Goal: Task Accomplishment & Management: Manage account settings

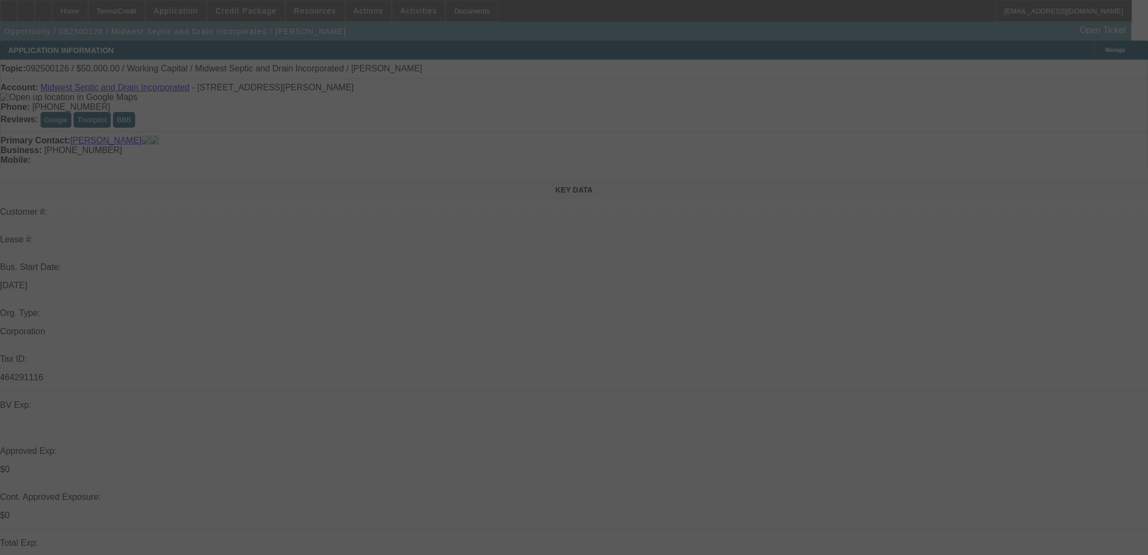
select select "0"
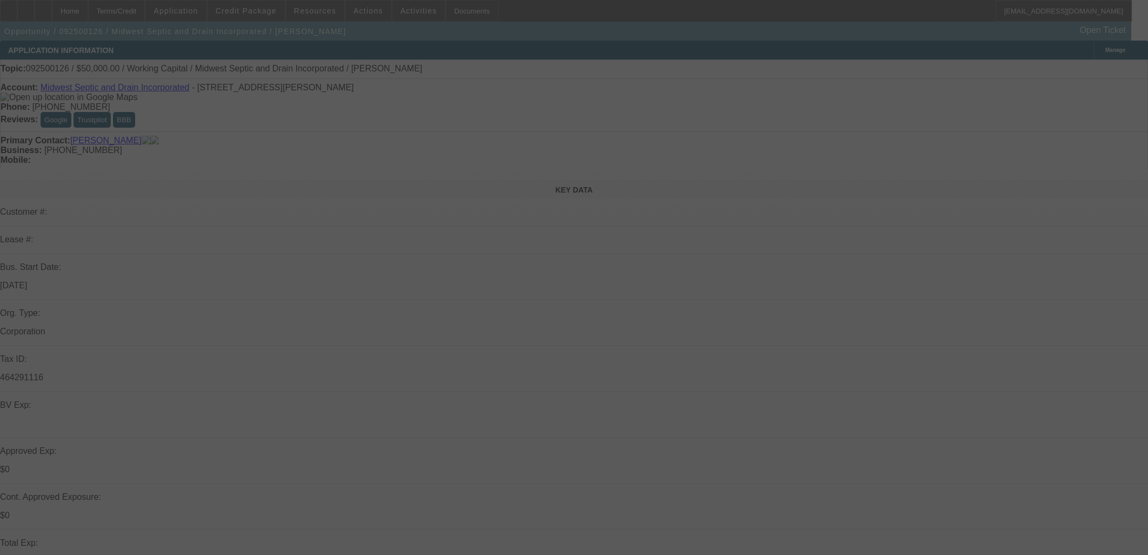
select select "0"
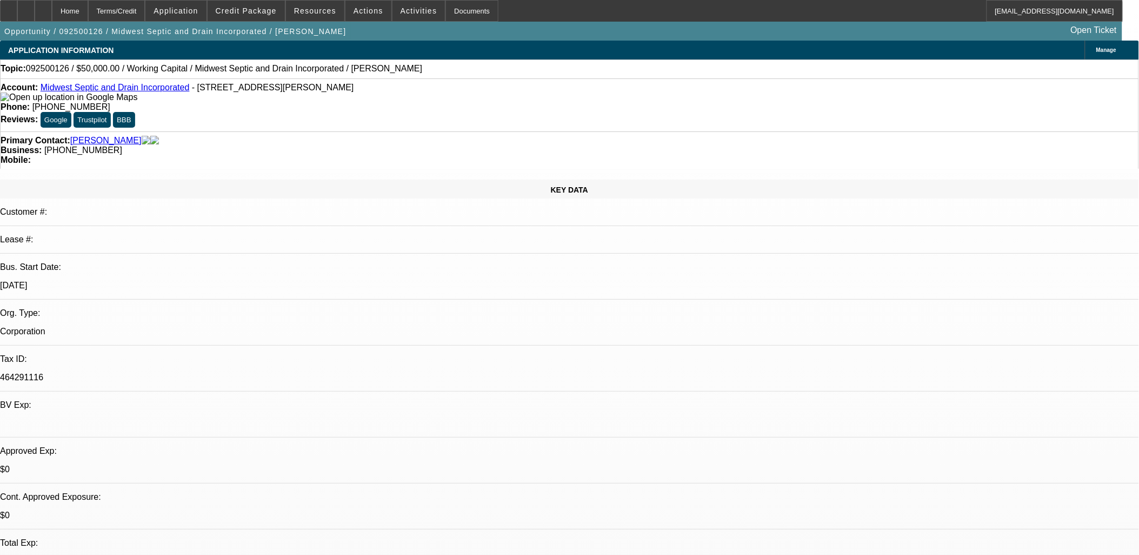
select select "1"
select select "2"
select select "6"
select select "1"
select select "2"
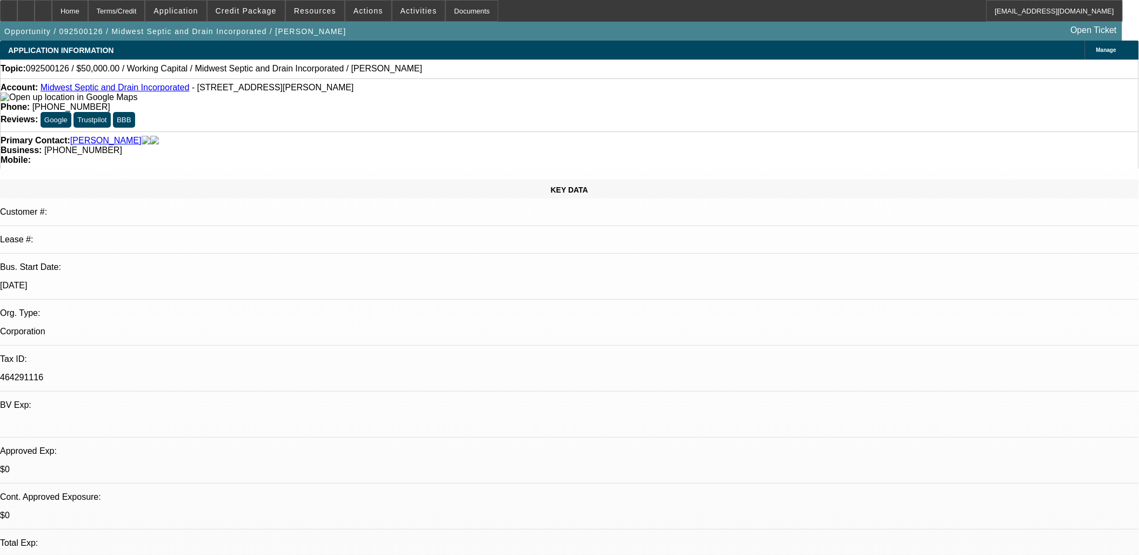
select select "6"
select select "1"
select select "2"
select select "6"
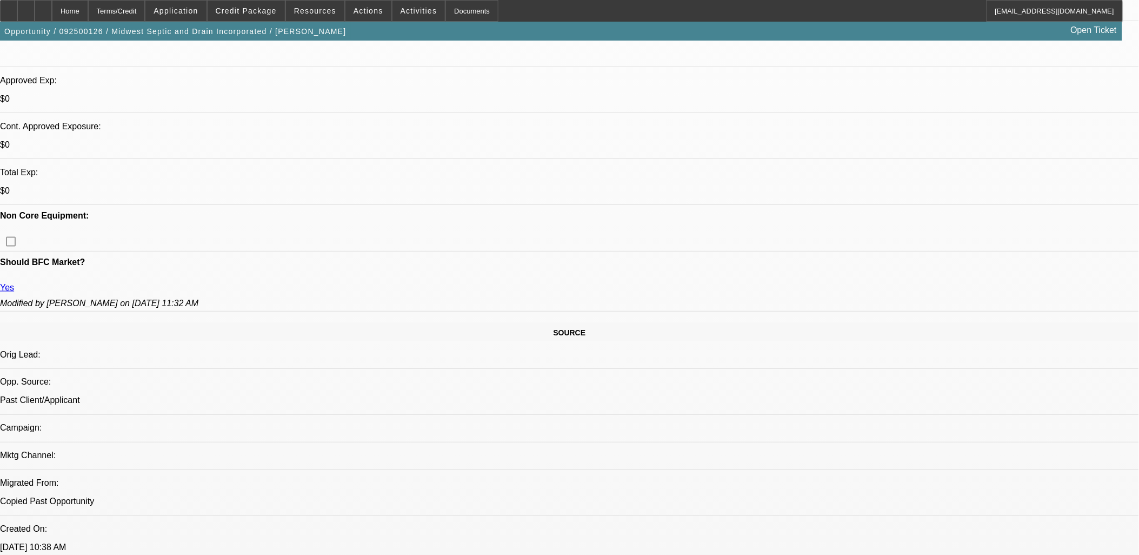
scroll to position [480, 0]
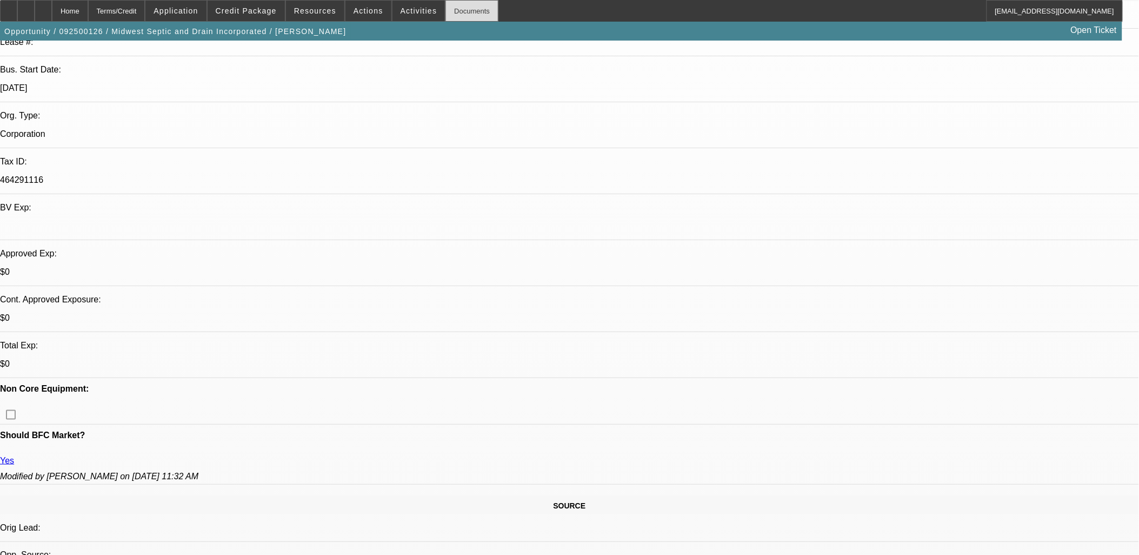
scroll to position [120, 0]
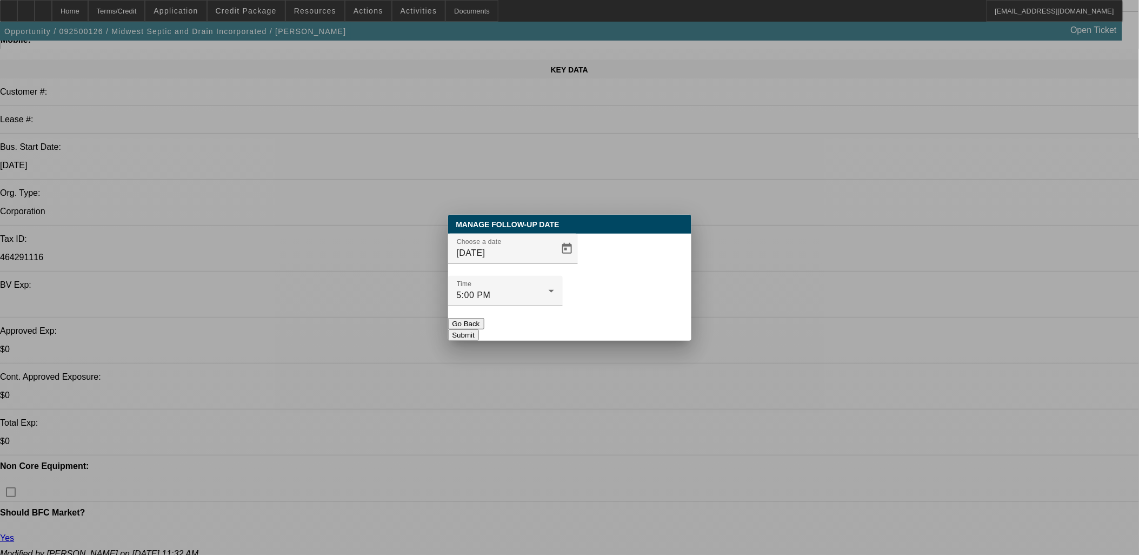
scroll to position [0, 0]
click at [684, 143] on div at bounding box center [569, 277] width 1139 height 555
click at [555, 262] on span "Open calendar" at bounding box center [567, 249] width 26 height 26
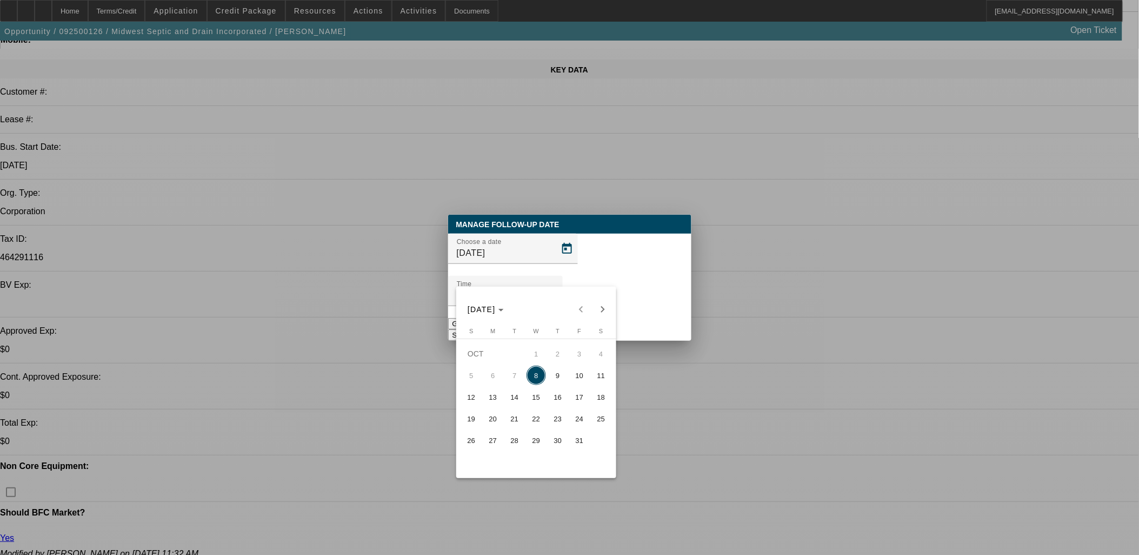
click at [576, 376] on span "10" at bounding box center [579, 374] width 19 height 19
type input "10/10/2025"
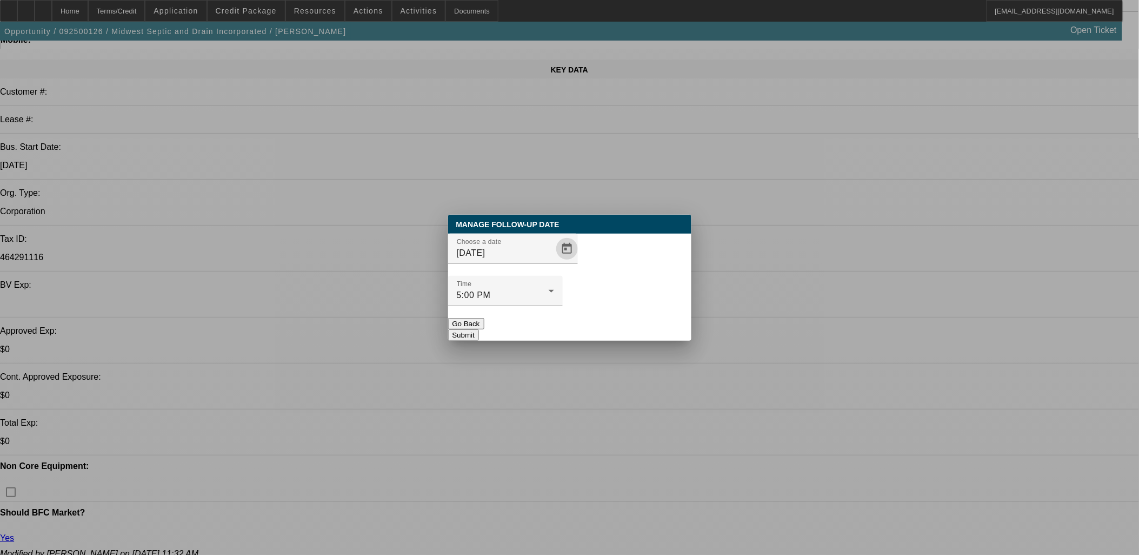
click at [479, 329] on button "Submit" at bounding box center [463, 334] width 31 height 11
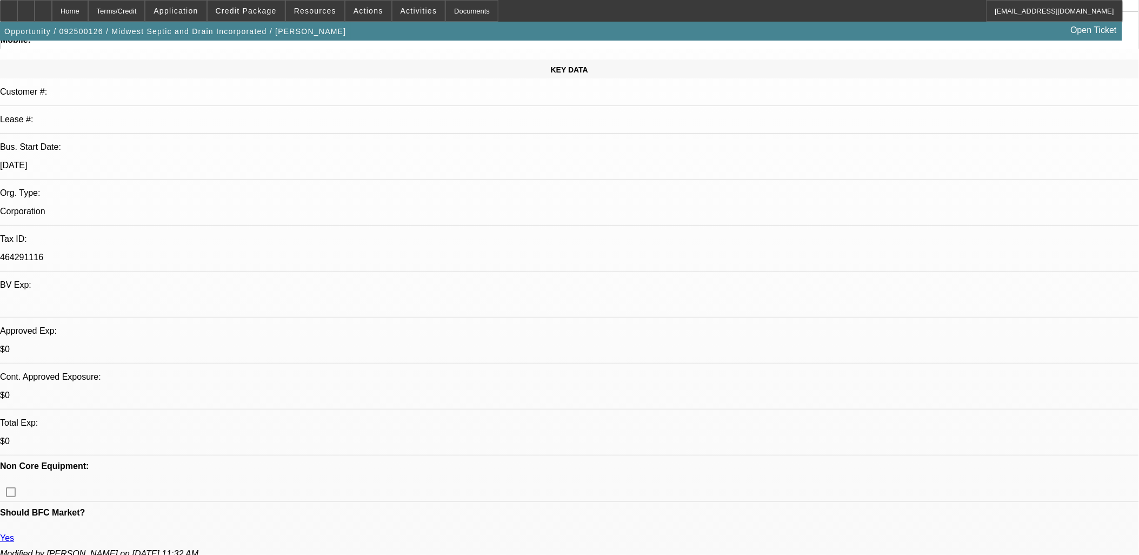
click at [479, 329] on button "Submit" at bounding box center [463, 334] width 31 height 11
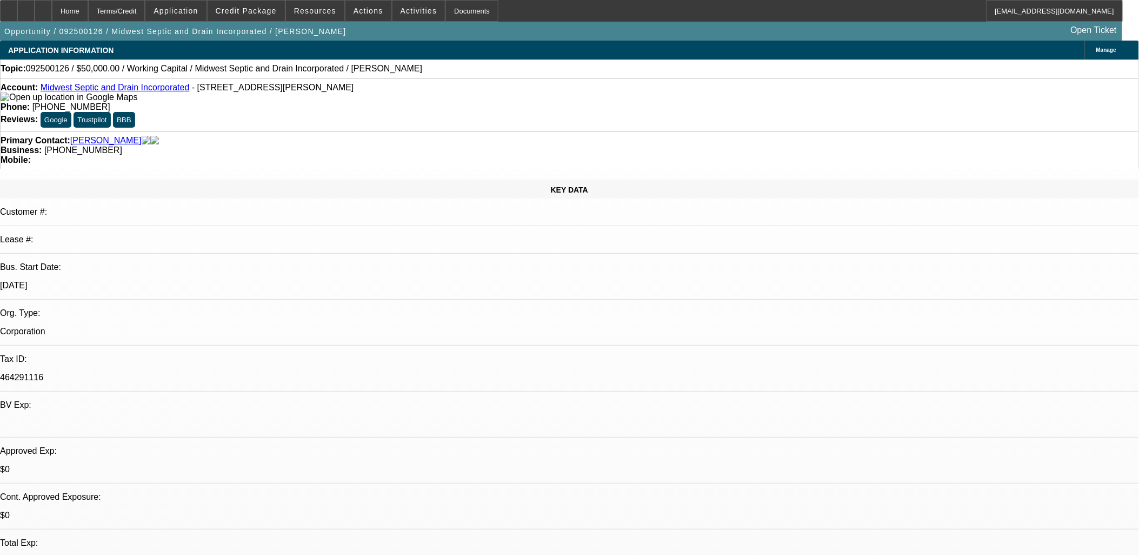
scroll to position [120, 0]
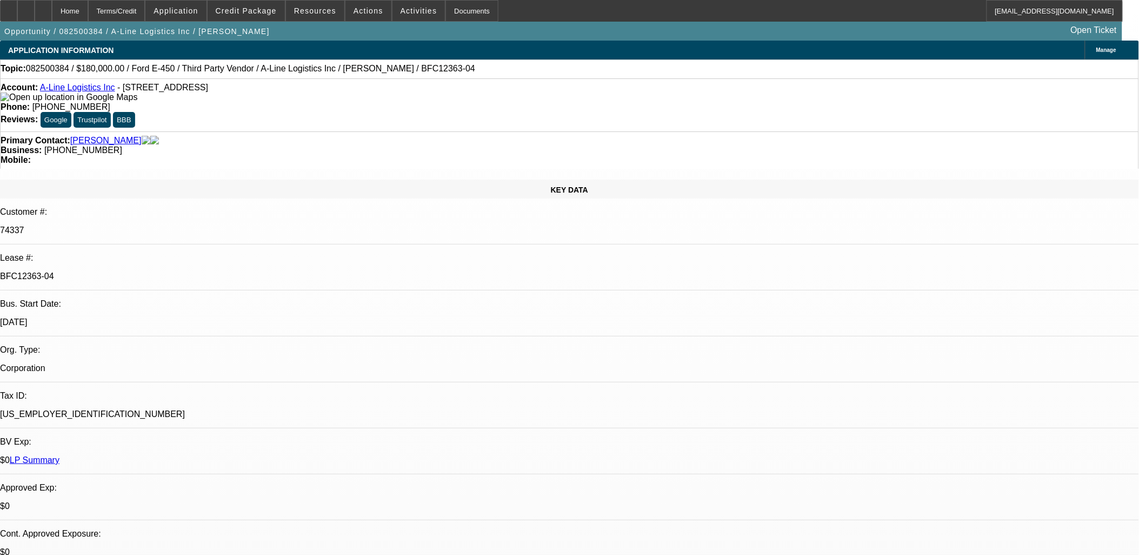
select select "0"
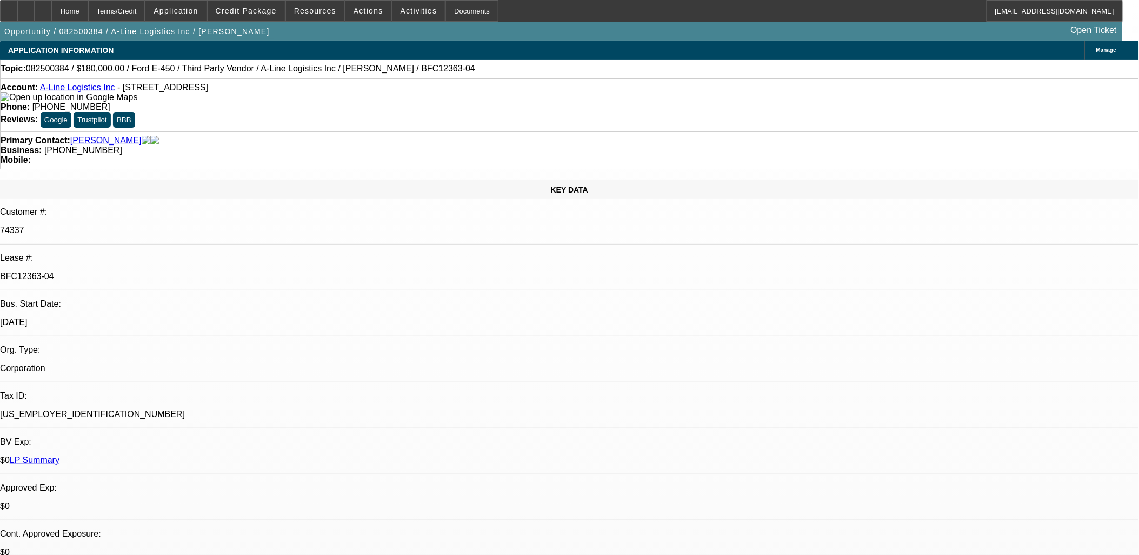
select select "0"
select select "0.1"
select select "0"
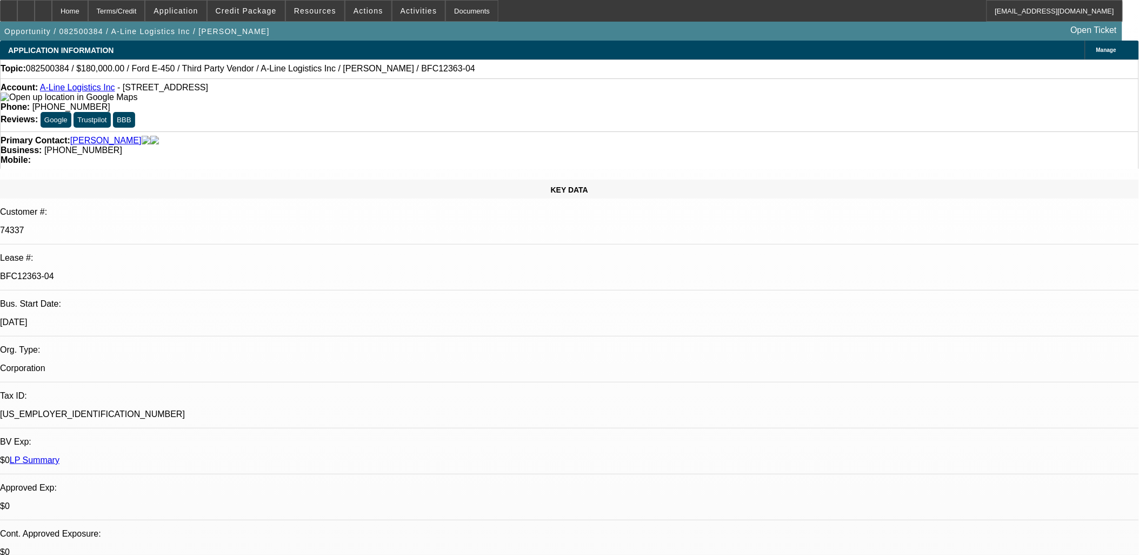
select select "0"
select select "0.1"
select select "1"
select select "6"
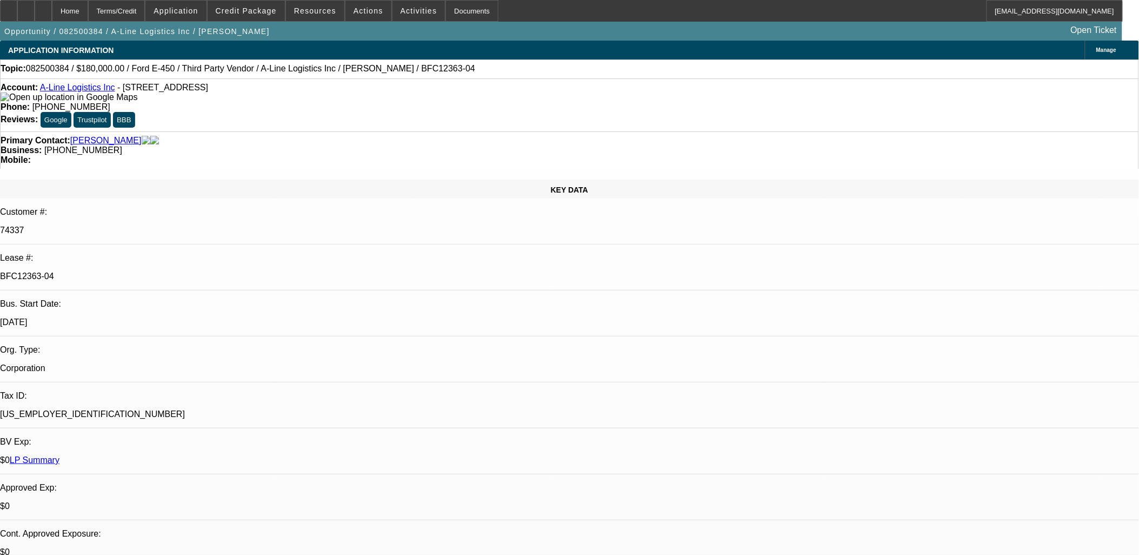
select select "1"
select select "6"
select select "1"
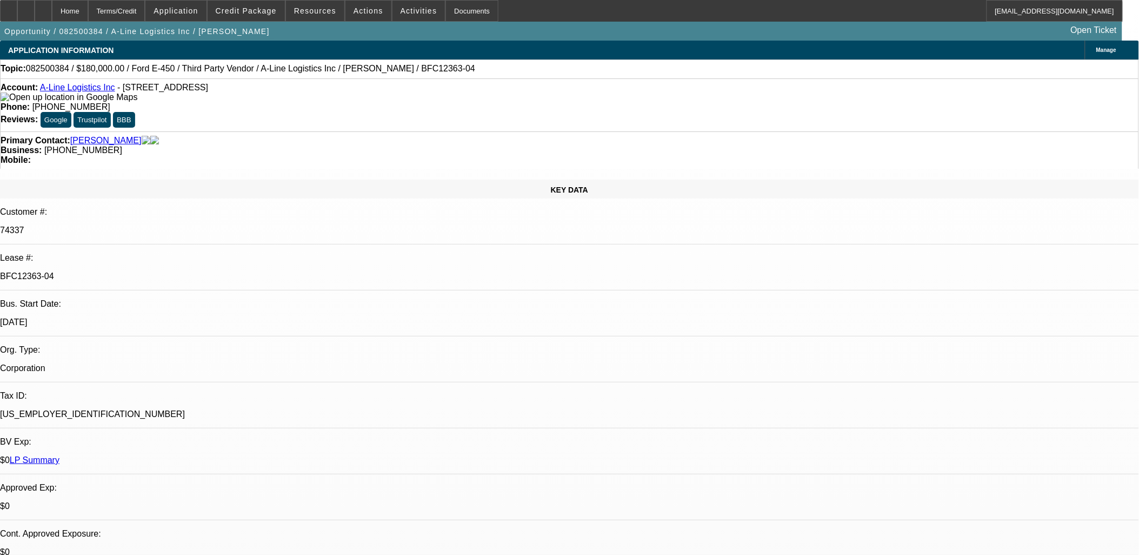
select select "4"
select select "1"
select select "4"
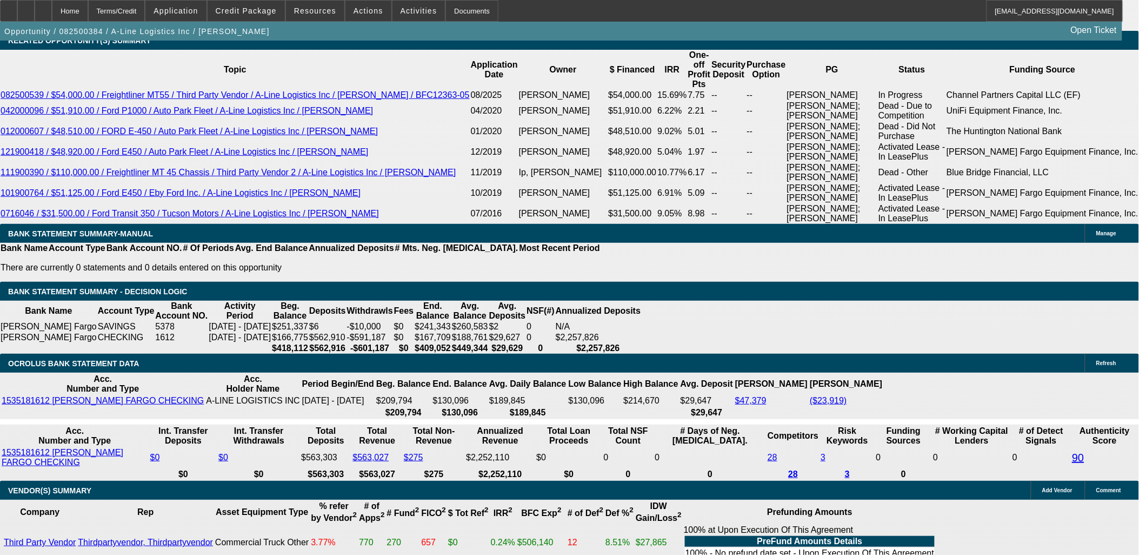
scroll to position [2041, 0]
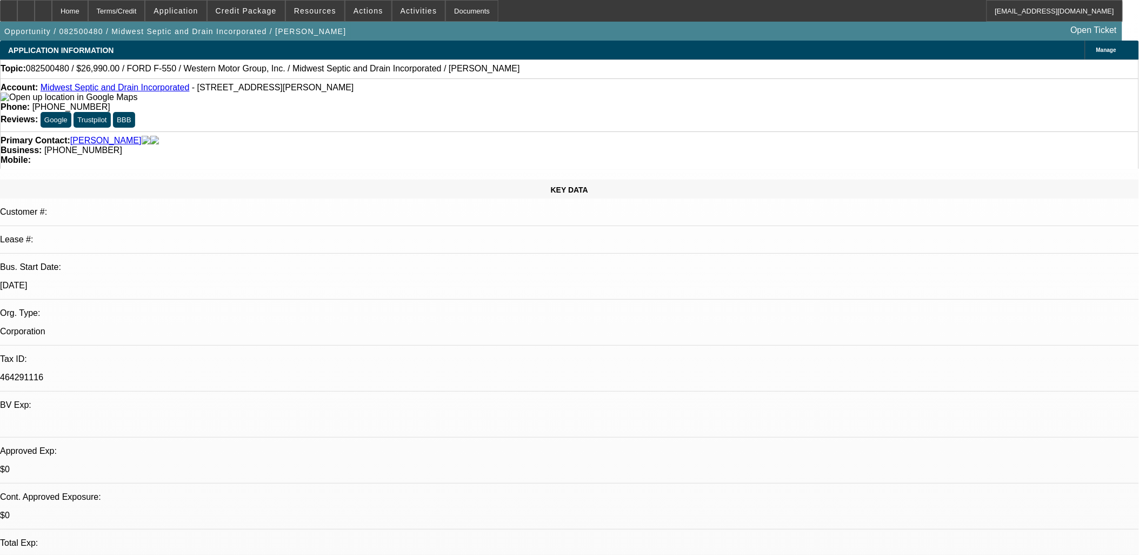
select select "0"
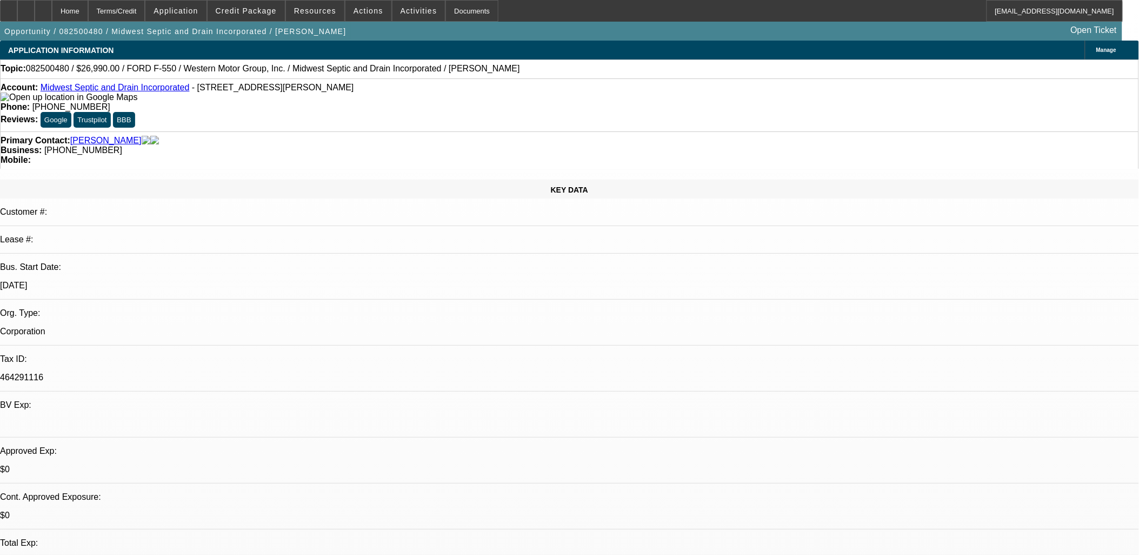
select select "0"
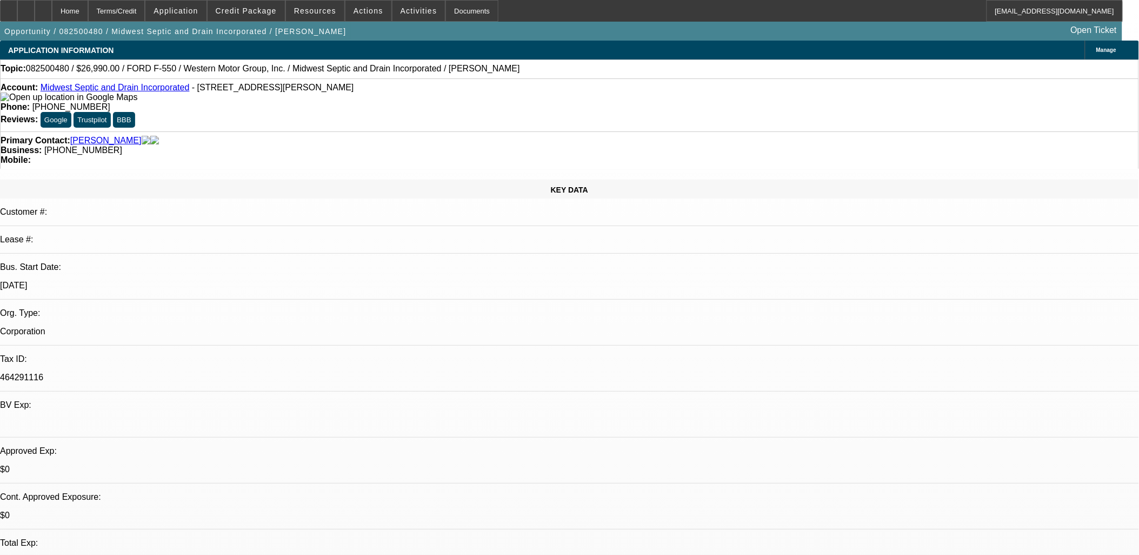
select select "0"
select select "1"
select select "6"
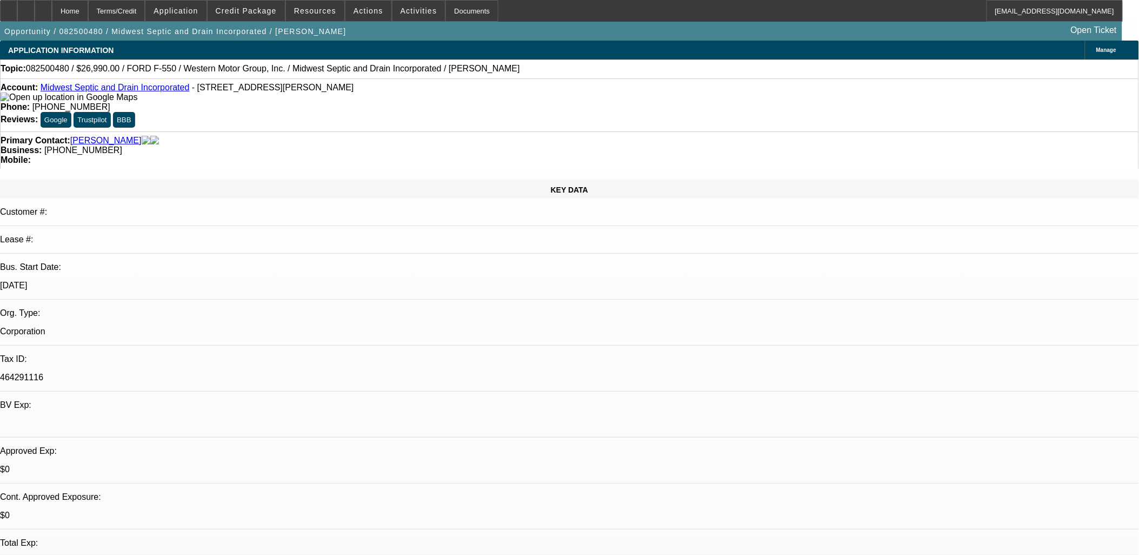
select select "1"
select select "6"
select select "1"
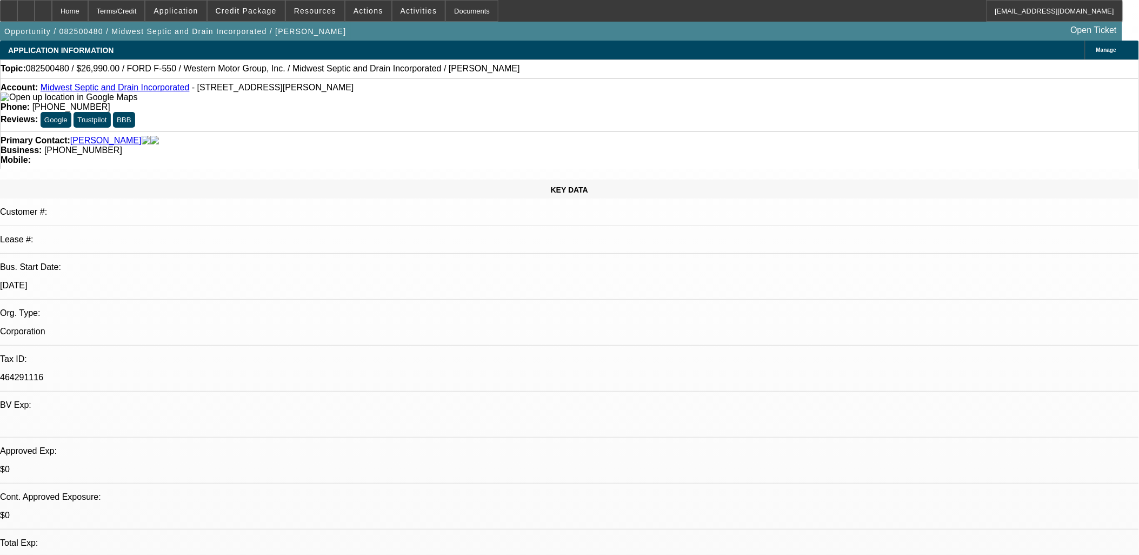
select select "6"
select select "1"
select select "6"
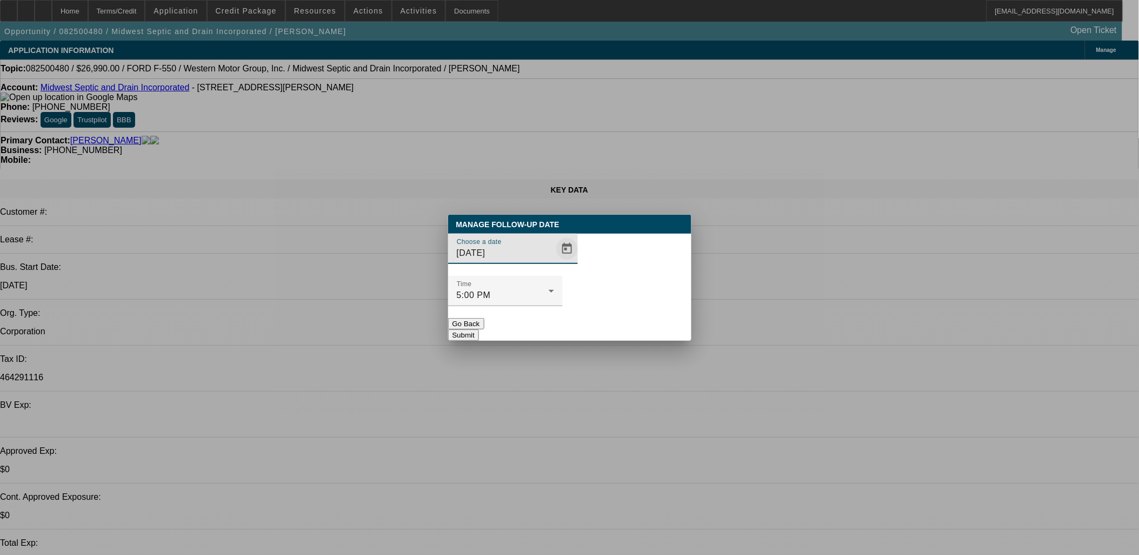
click at [556, 262] on span "Open calendar" at bounding box center [567, 249] width 26 height 26
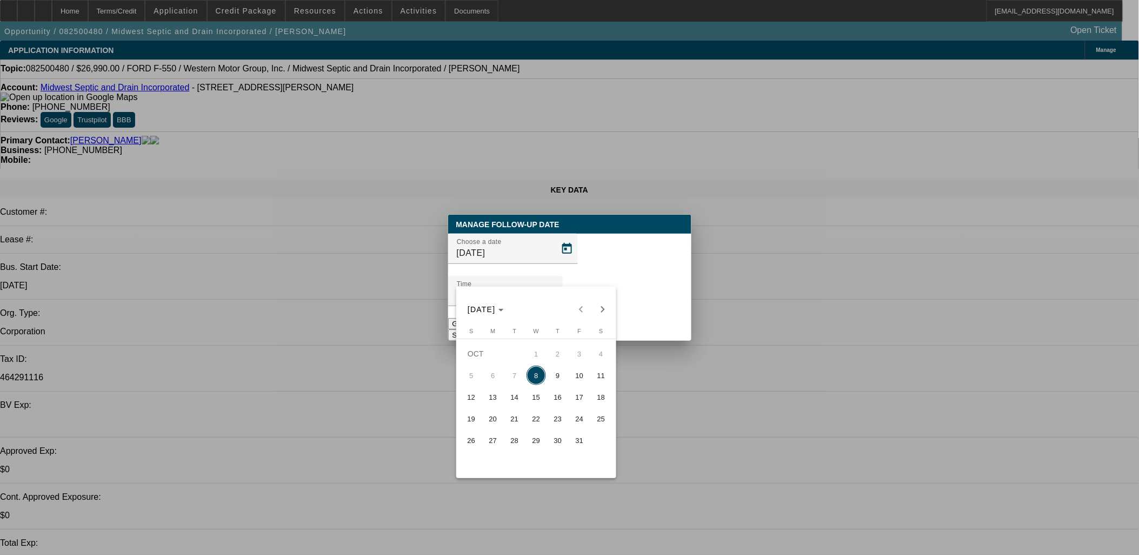
click at [553, 381] on span "9" at bounding box center [557, 374] width 19 height 19
click at [580, 379] on span "10" at bounding box center [579, 374] width 19 height 19
type input "10/10/2025"
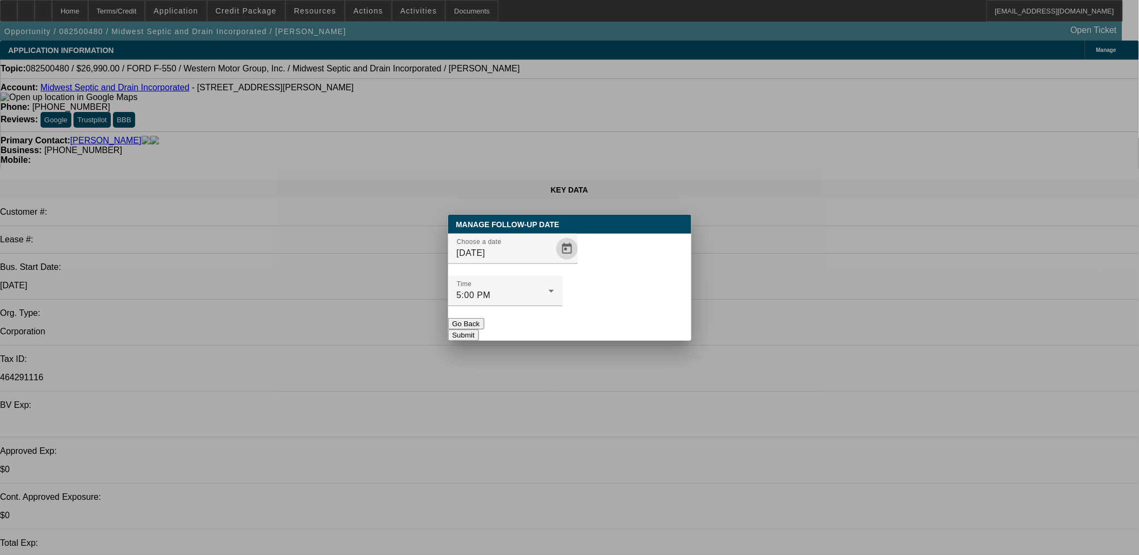
click at [479, 329] on button "Submit" at bounding box center [463, 334] width 31 height 11
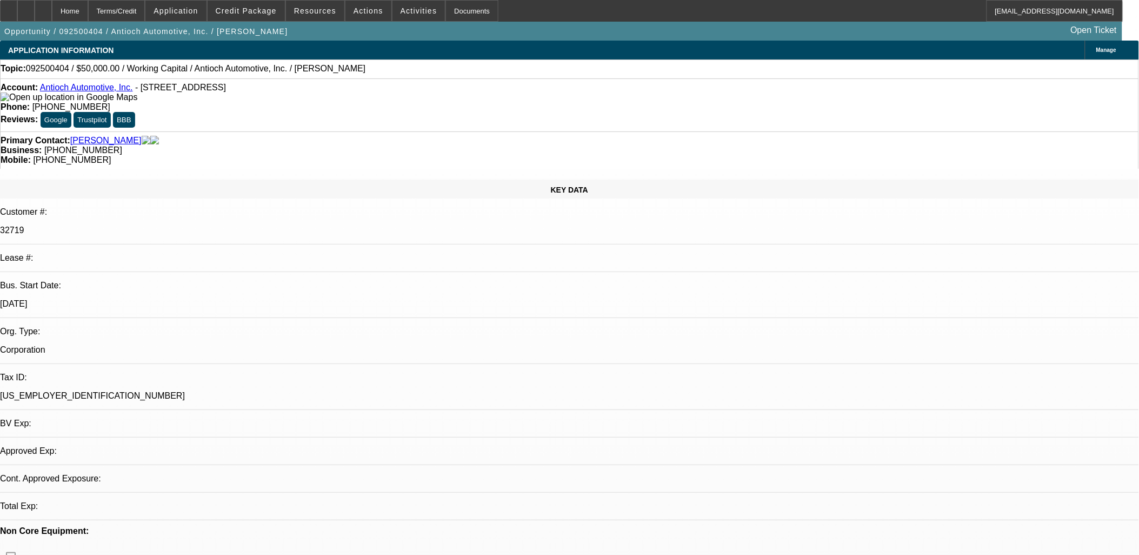
select select "0"
select select "2"
select select "0.1"
select select "1"
select select "2"
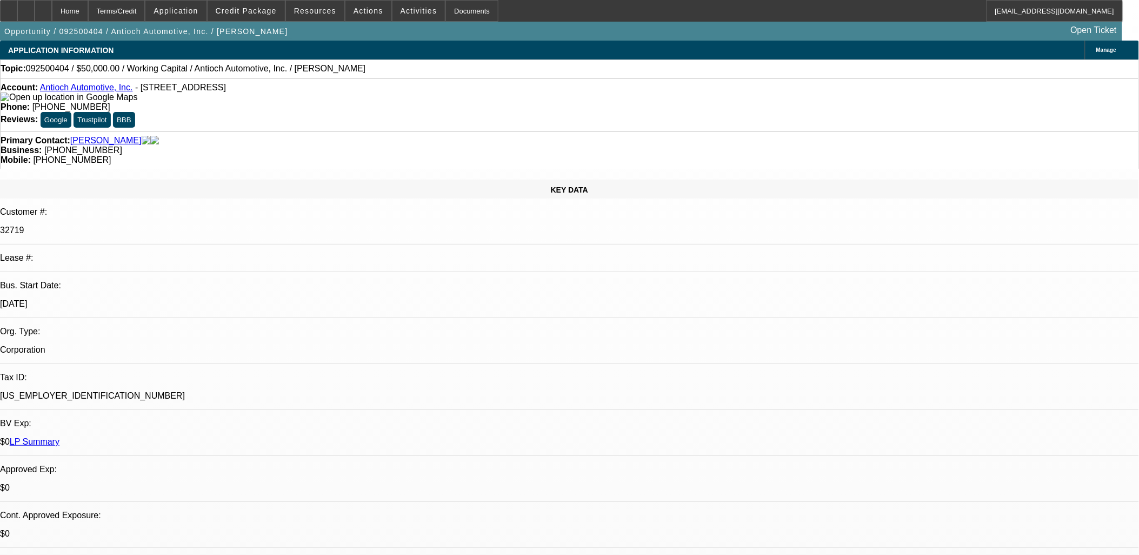
select select "4"
drag, startPoint x: 669, startPoint y: 261, endPoint x: 669, endPoint y: 269, distance: 8.1
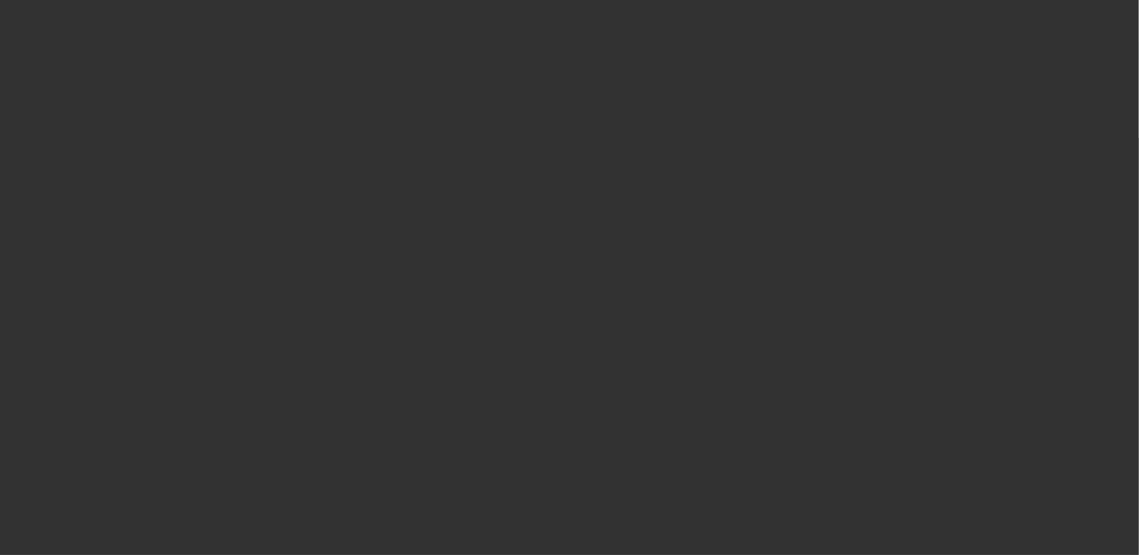
click at [546, 271] on div at bounding box center [569, 277] width 1139 height 555
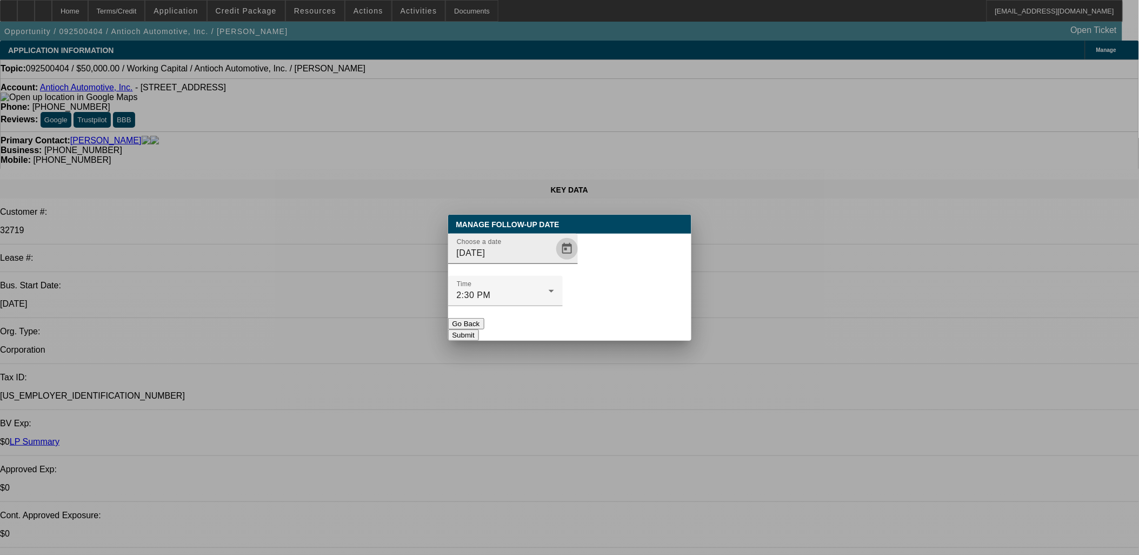
click at [554, 262] on span "Open calendar" at bounding box center [567, 249] width 26 height 26
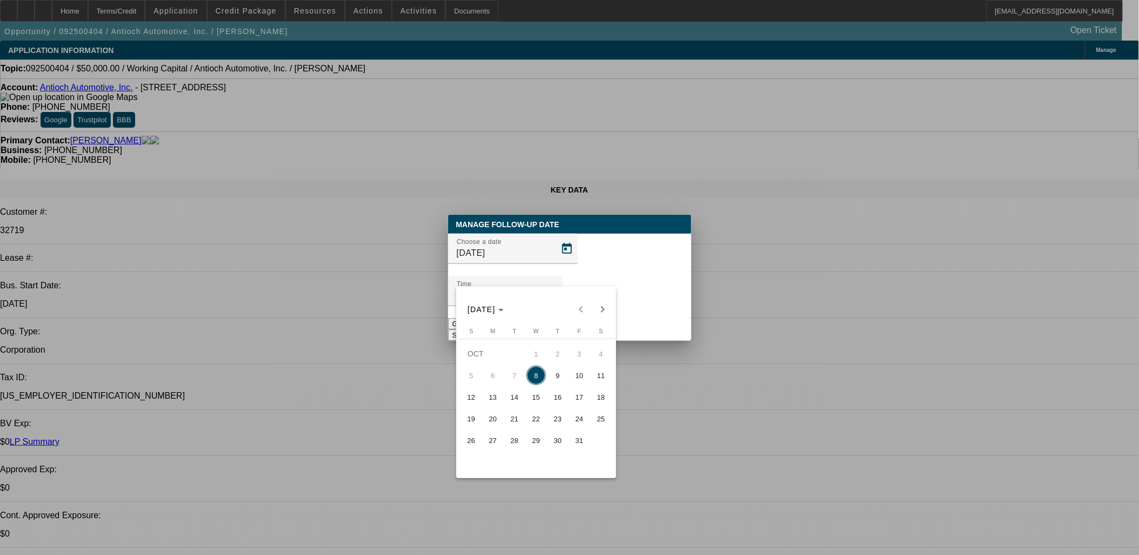
click at [575, 379] on span "10" at bounding box center [579, 374] width 19 height 19
type input "[DATE]"
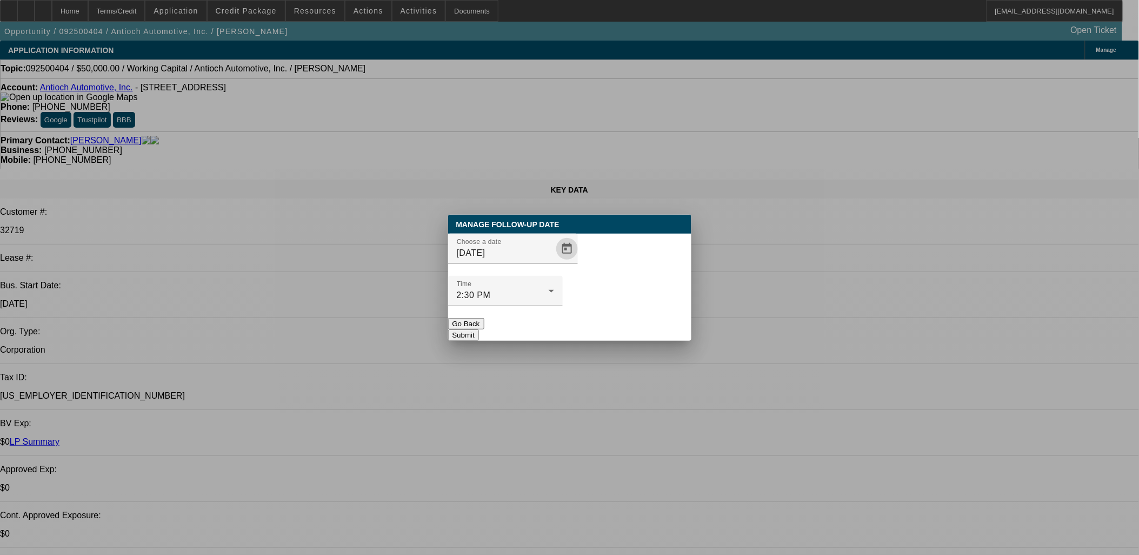
drag, startPoint x: 605, startPoint y: 310, endPoint x: 617, endPoint y: 303, distance: 14.1
click at [479, 329] on button "Submit" at bounding box center [463, 334] width 31 height 11
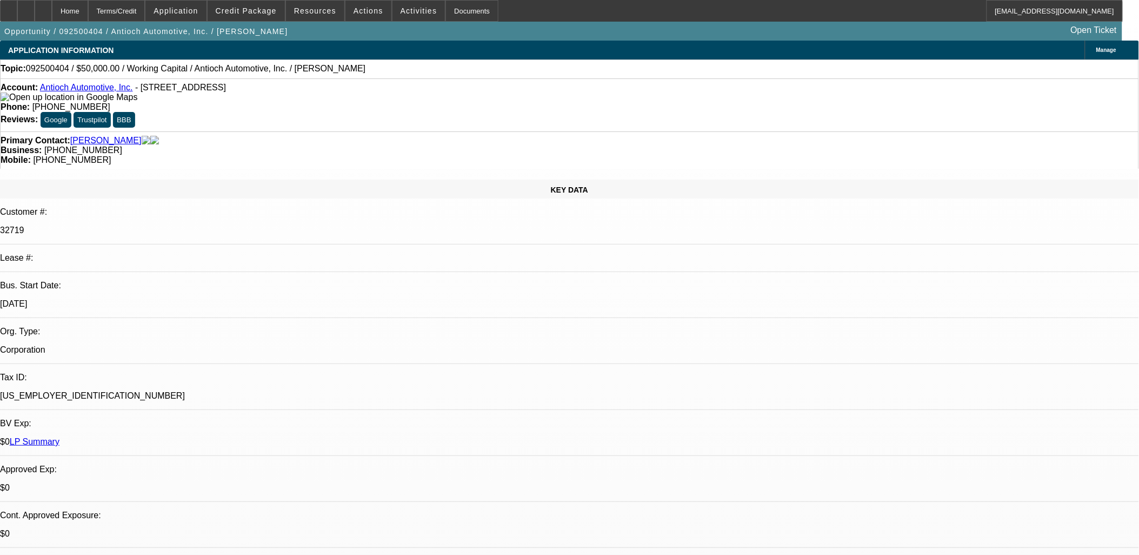
click at [109, 91] on link "Antioch Automotive, Inc." at bounding box center [86, 87] width 93 height 9
drag, startPoint x: 310, startPoint y: 181, endPoint x: 313, endPoint y: 158, distance: 22.4
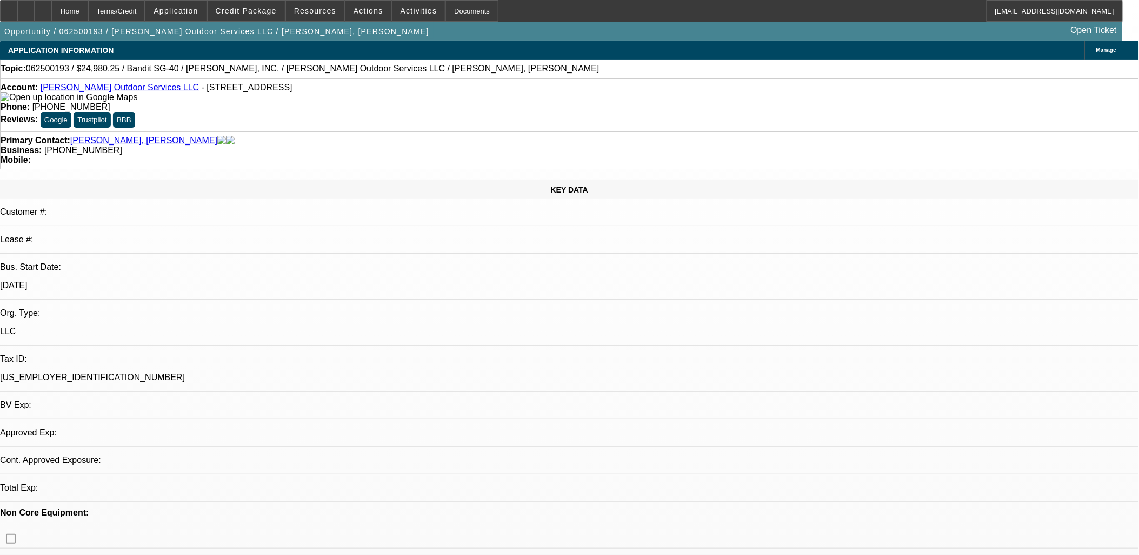
select select "0"
select select "2"
select select "0"
select select "6"
select select "0"
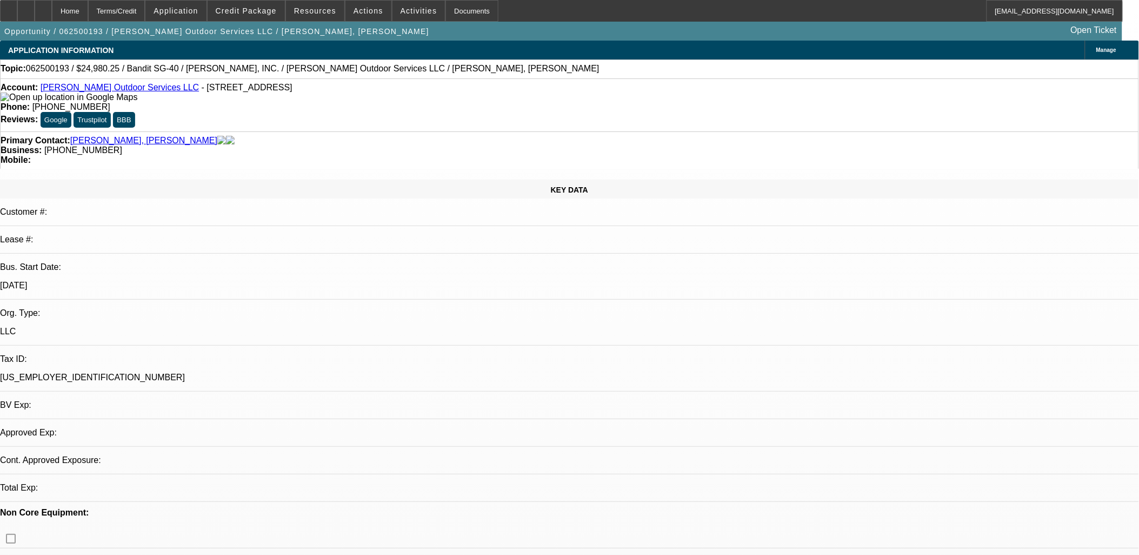
select select "0"
select select "6"
select select "0"
select select "2"
select select "0"
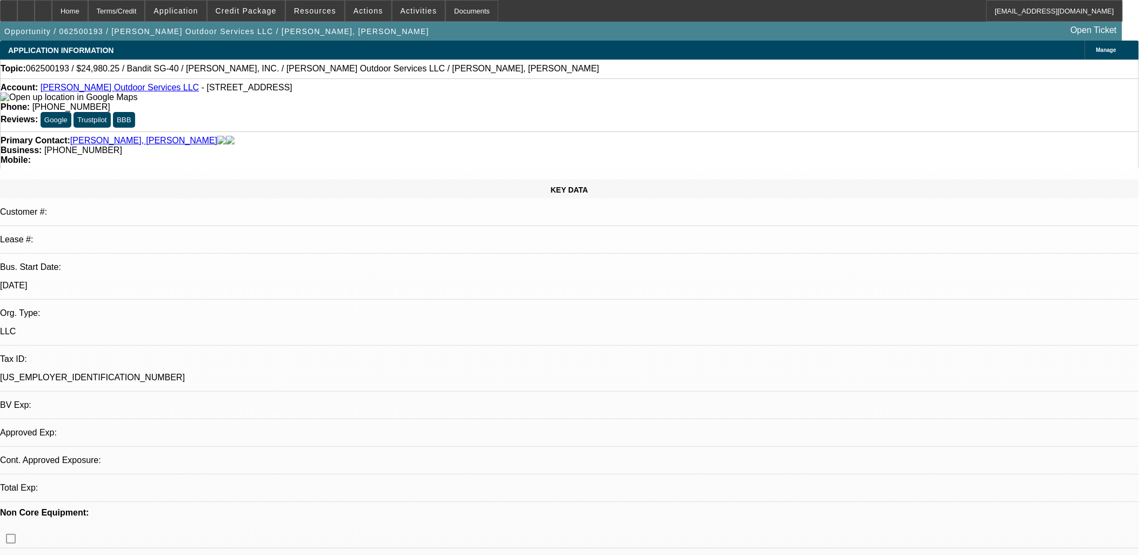
select select "6"
select select "0"
select select "6"
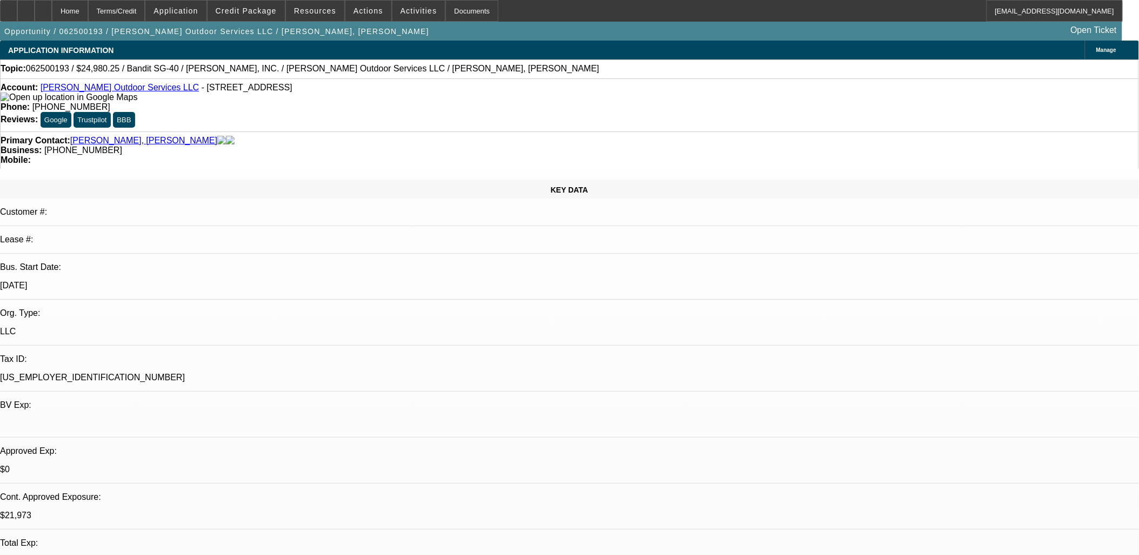
drag, startPoint x: 469, startPoint y: 287, endPoint x: 260, endPoint y: 226, distance: 217.4
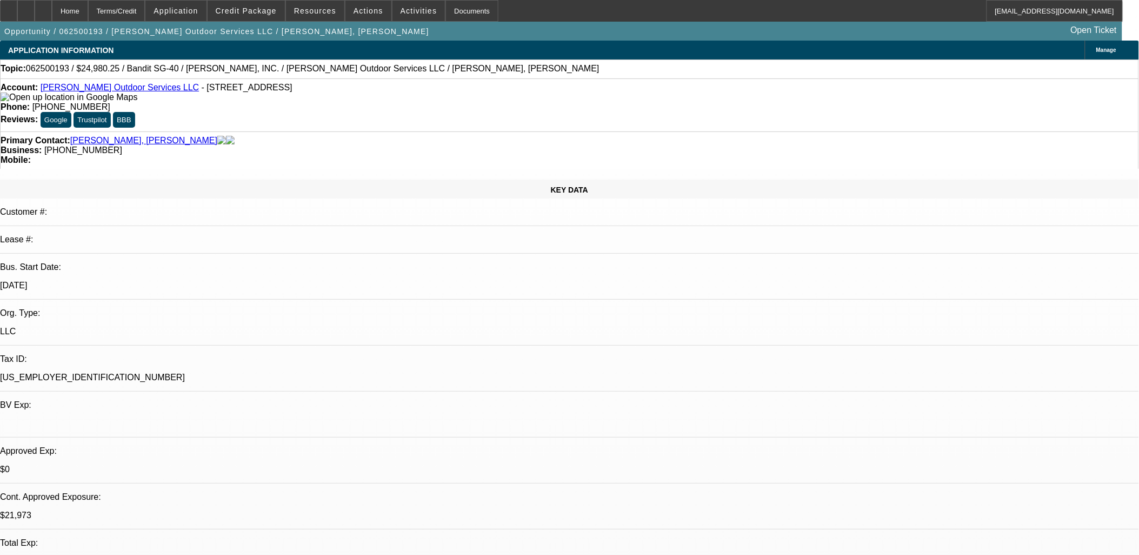
drag, startPoint x: 245, startPoint y: 170, endPoint x: 251, endPoint y: 173, distance: 6.8
click at [245, 207] on div "Customer #:" at bounding box center [569, 216] width 1139 height 19
click at [106, 87] on link "Bennett Outdoor Services LLC" at bounding box center [120, 87] width 158 height 9
click at [392, 14] on span at bounding box center [418, 11] width 53 height 26
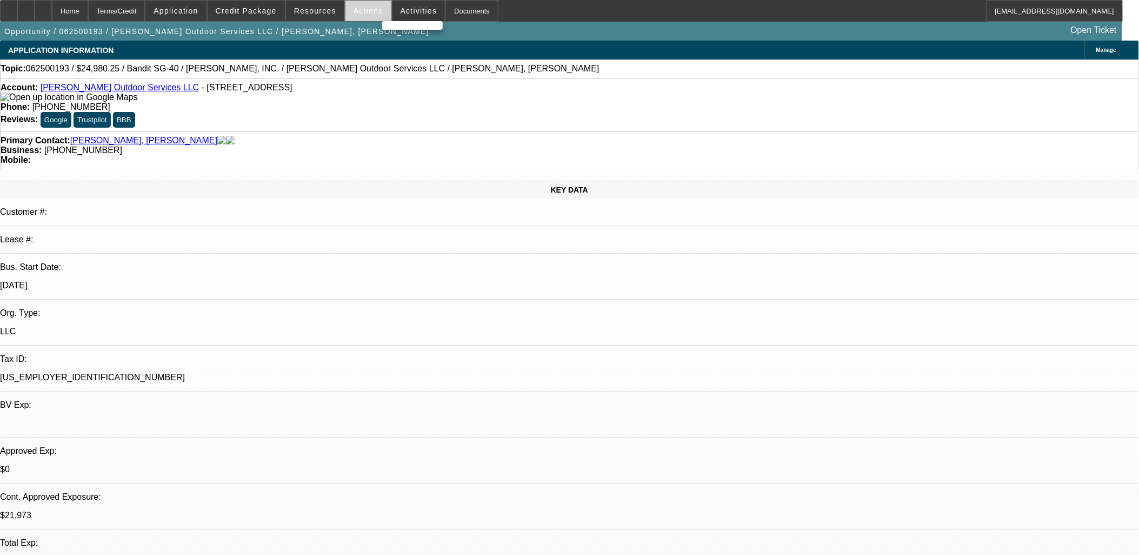
click at [370, 15] on div at bounding box center [569, 277] width 1139 height 555
click at [369, 14] on span "Actions" at bounding box center [368, 10] width 30 height 9
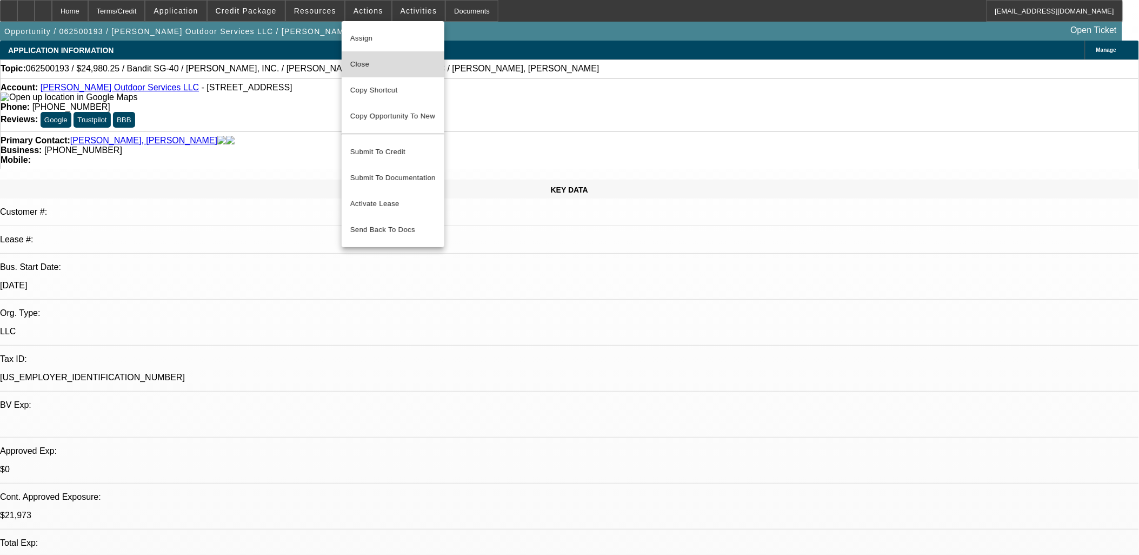
click at [398, 69] on span "Close" at bounding box center [392, 64] width 85 height 13
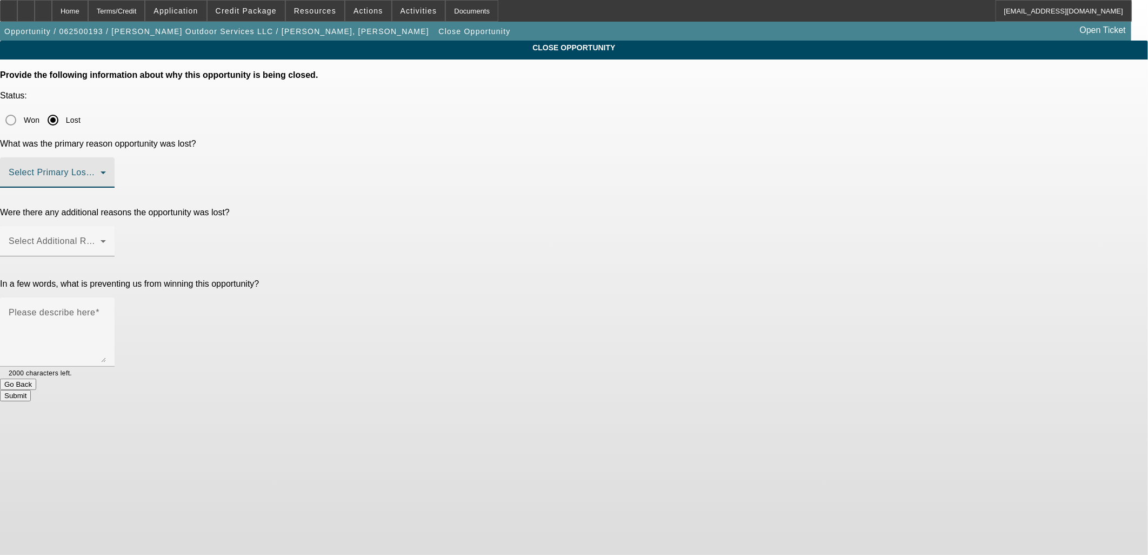
click at [101, 170] on span at bounding box center [55, 176] width 92 height 13
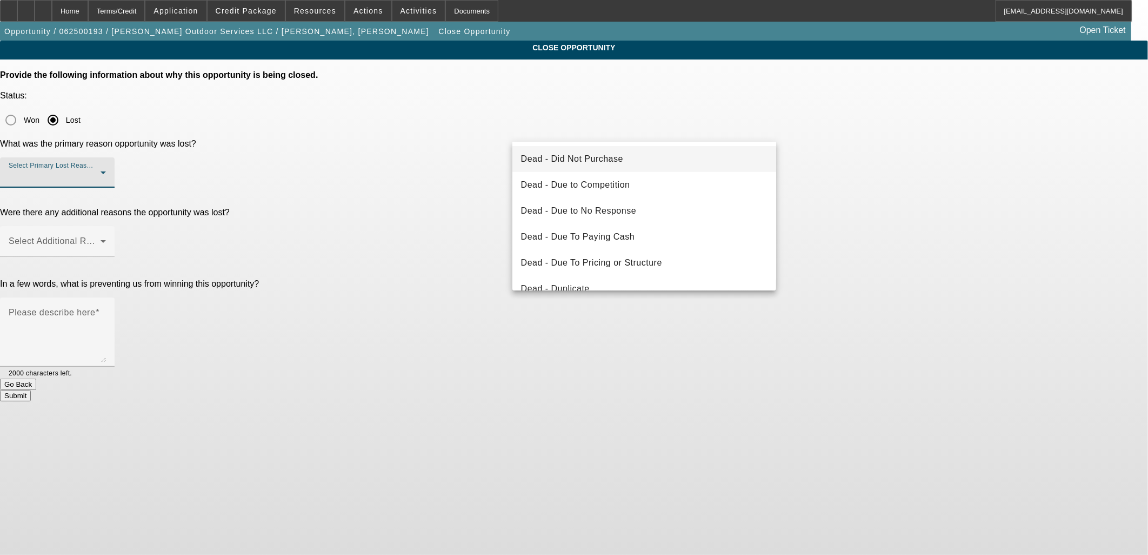
click at [559, 153] on span "Dead - Did Not Purchase" at bounding box center [572, 158] width 102 height 13
click at [116, 236] on mat-label "Select Additional Reasons" at bounding box center [62, 240] width 107 height 9
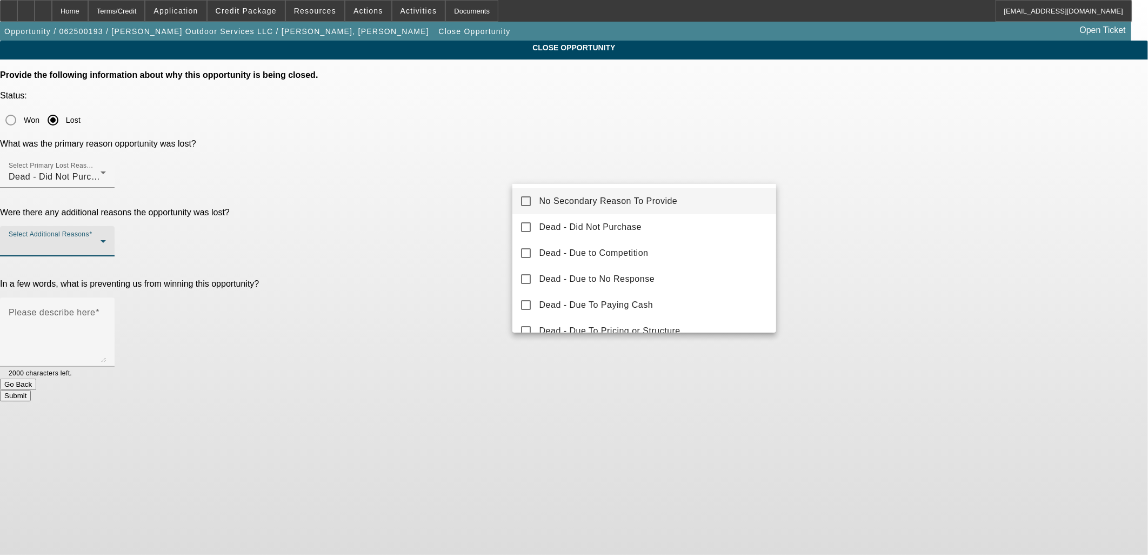
click at [577, 198] on span "No Secondary Reason To Provide" at bounding box center [608, 201] width 138 height 13
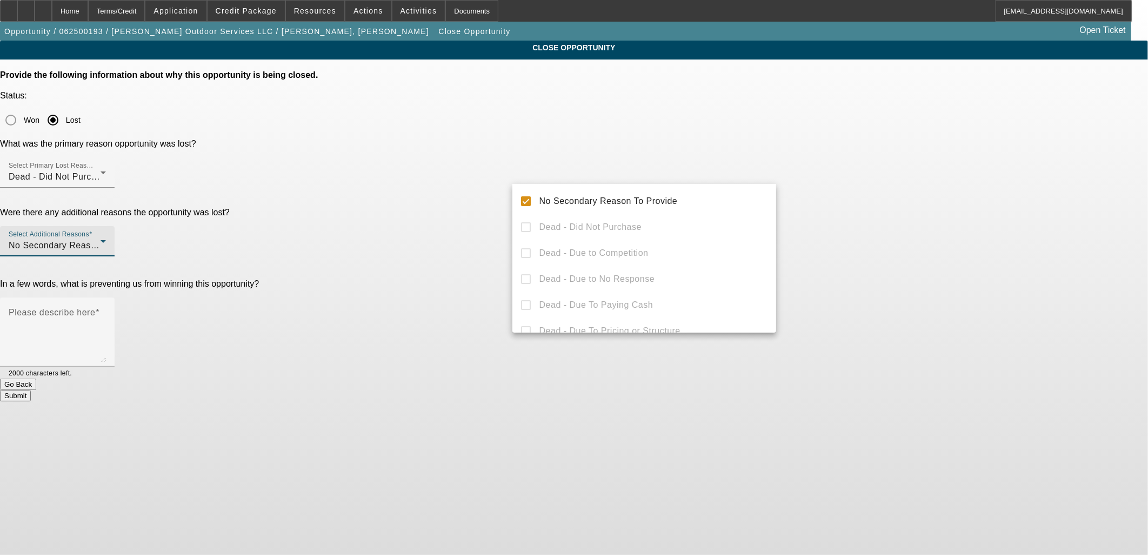
drag, startPoint x: 960, startPoint y: 262, endPoint x: 917, endPoint y: 254, distance: 43.9
click at [957, 261] on div at bounding box center [574, 277] width 1148 height 555
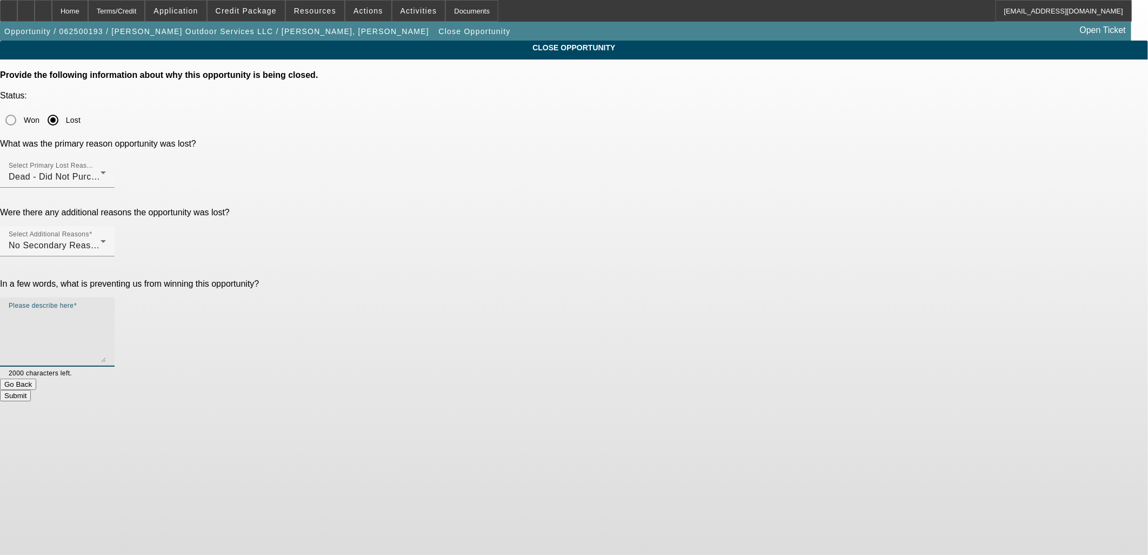
click at [106, 310] on textarea "Please describe here" at bounding box center [57, 336] width 97 height 52
type textarea "Not ready to purchase"
click at [31, 390] on button "Submit" at bounding box center [15, 395] width 31 height 11
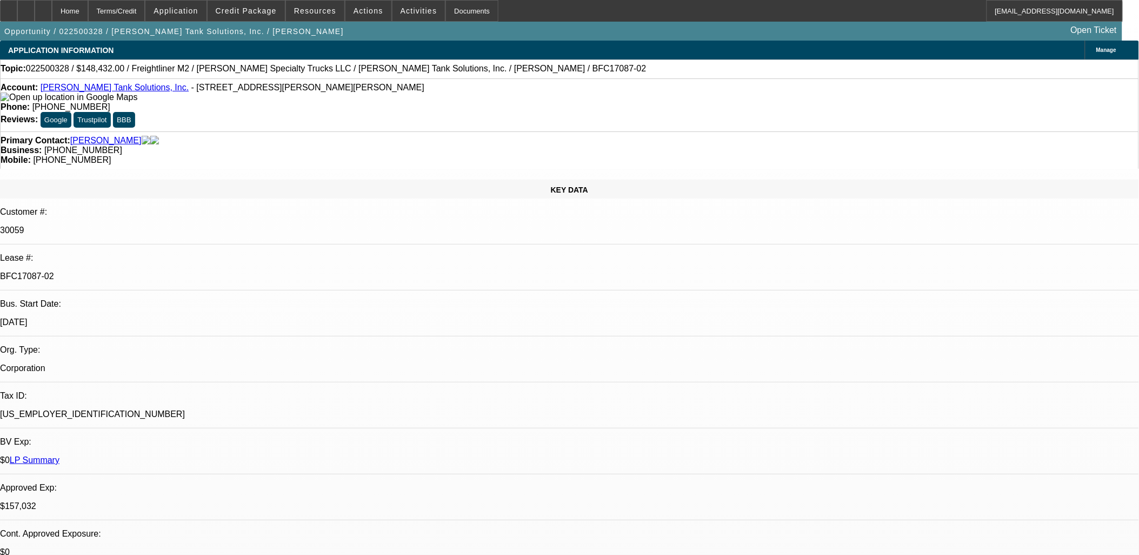
select select "0"
select select "2"
select select "0"
select select "6"
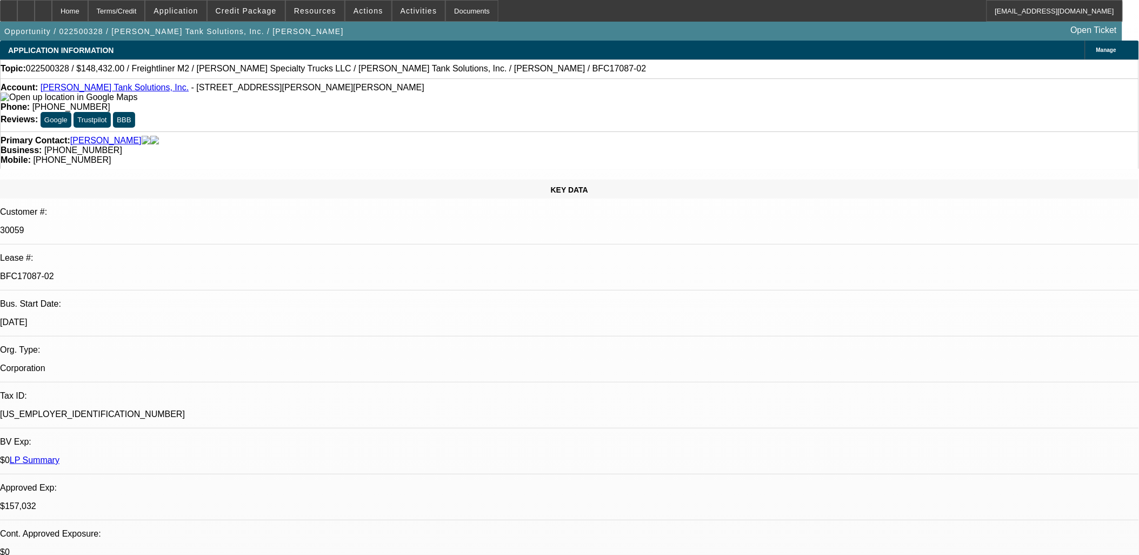
select select "0"
select select "2"
select select "0"
select select "6"
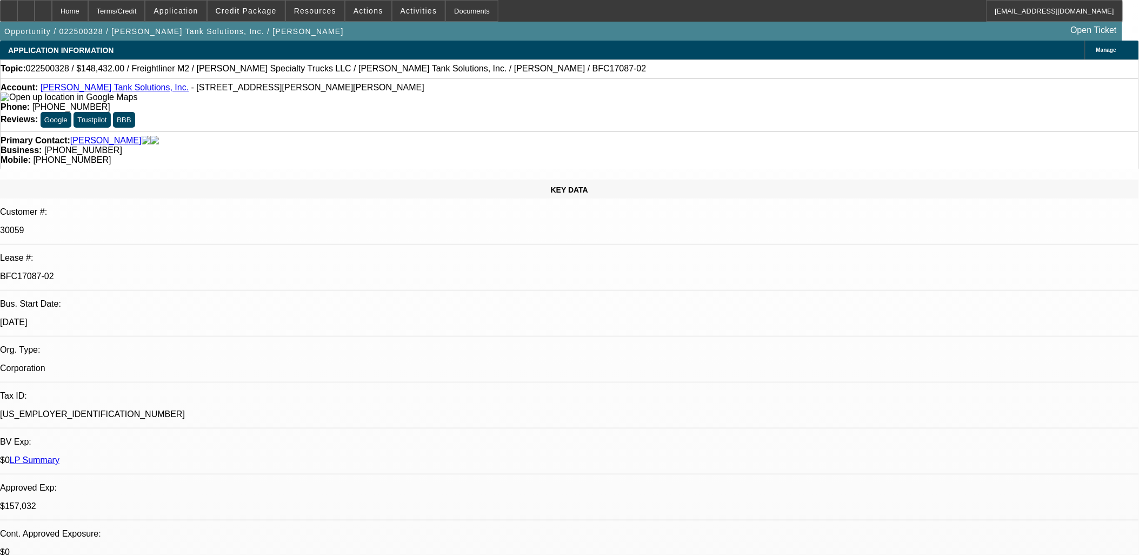
select select "0"
select select "2"
select select "0"
select select "6"
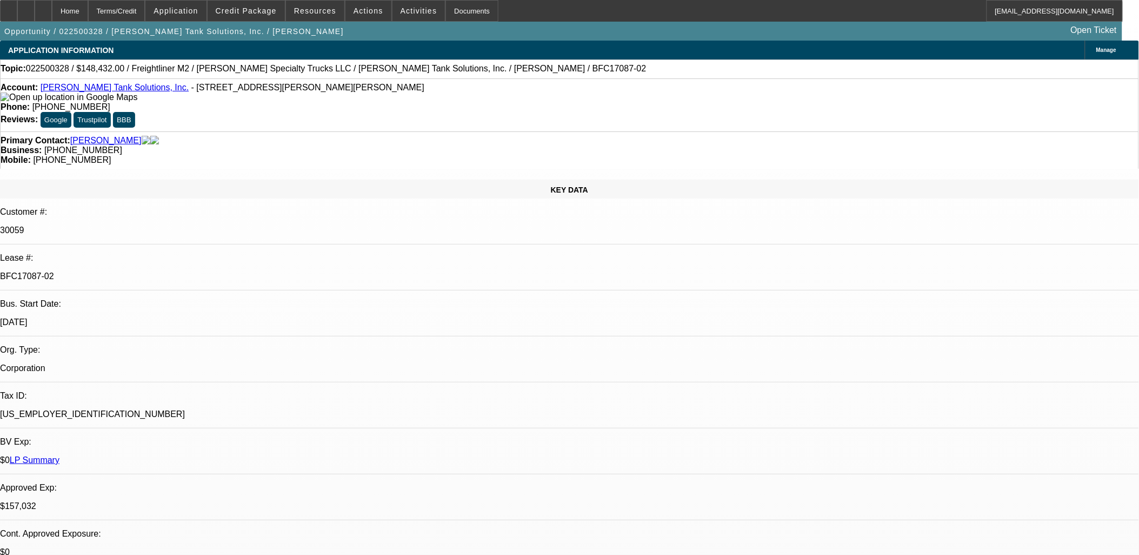
select select "0"
select select "2"
select select "0"
select select "6"
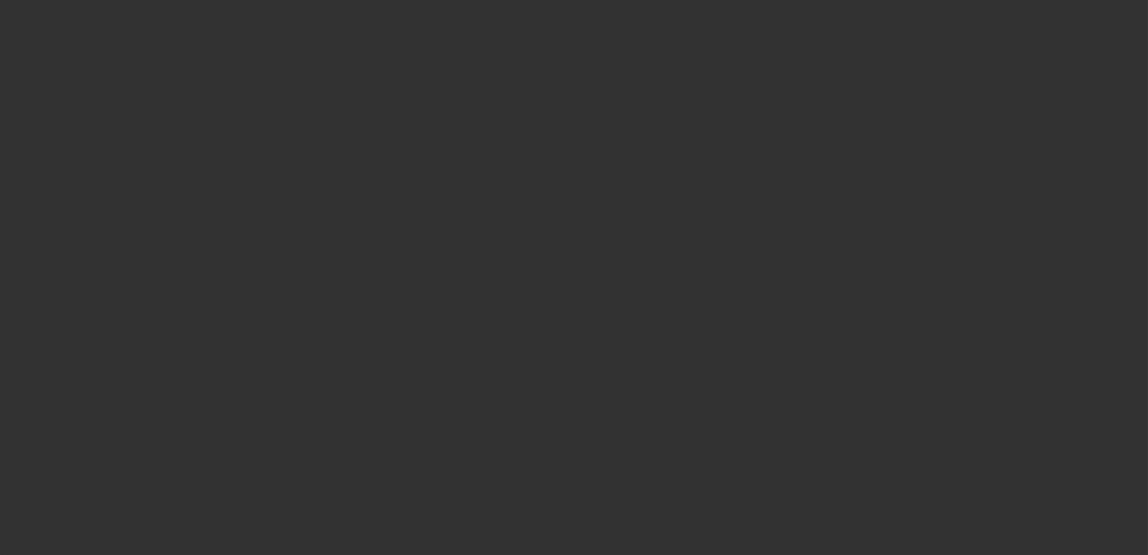
select select "0"
select select "3"
select select "0"
select select "6"
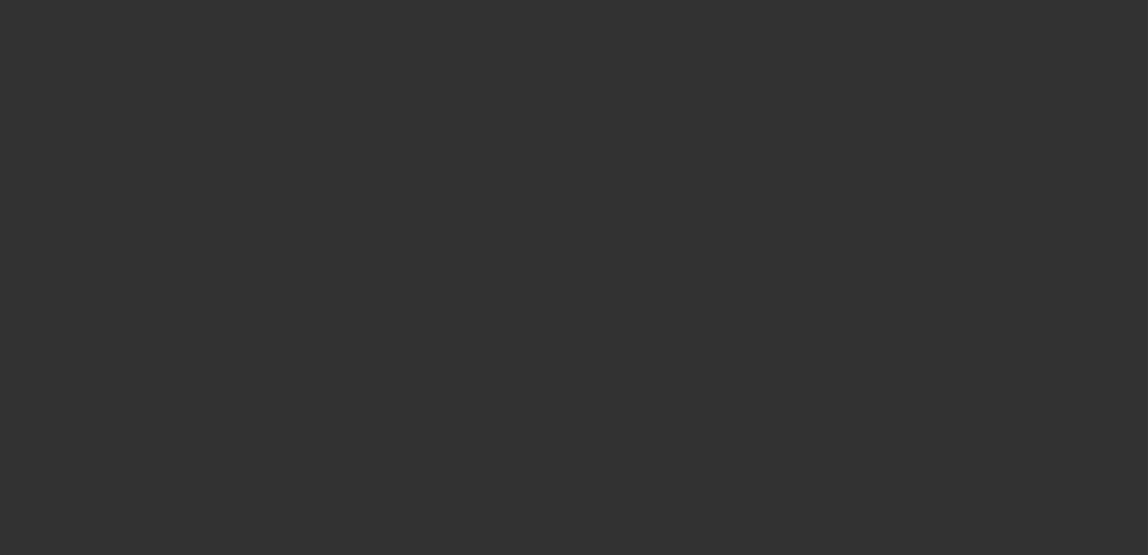
select select "0"
select select "3"
select select "0.2"
select select "17"
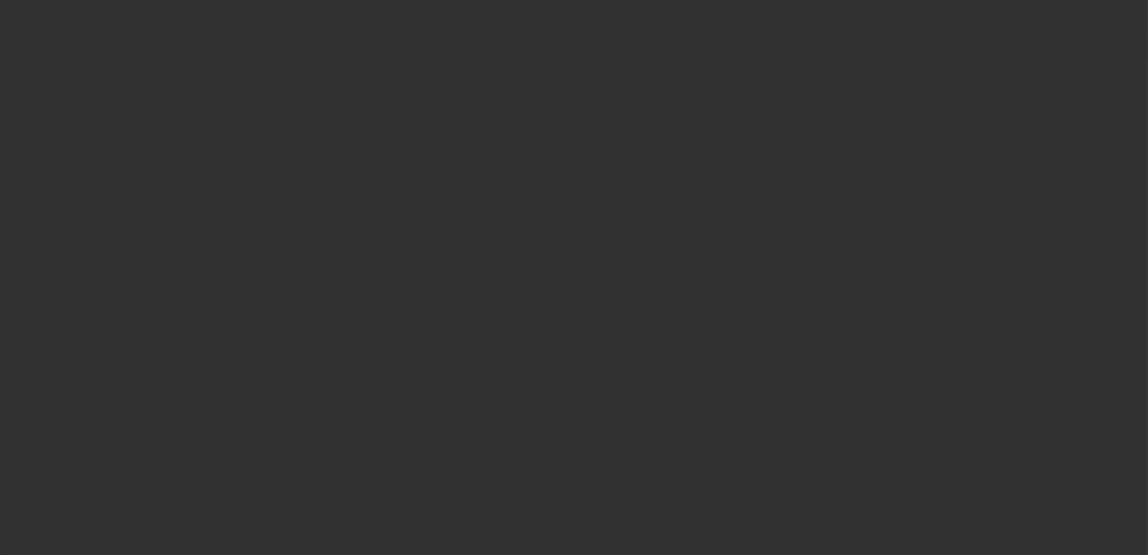
select select "0"
select select "3"
select select "0.15"
select select "16"
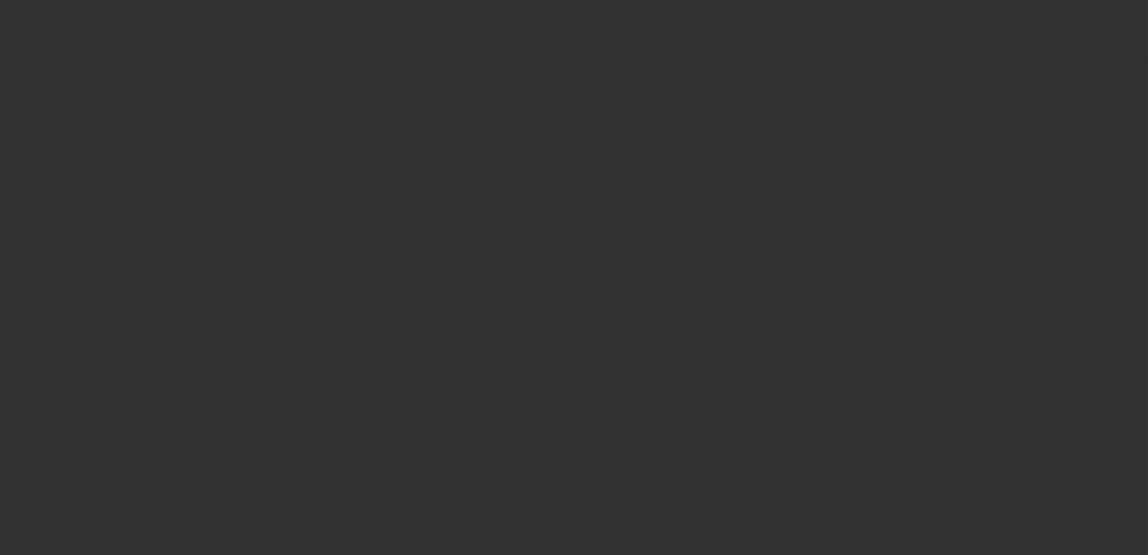
select select "0"
select select "3"
select select "0.1"
select select "4"
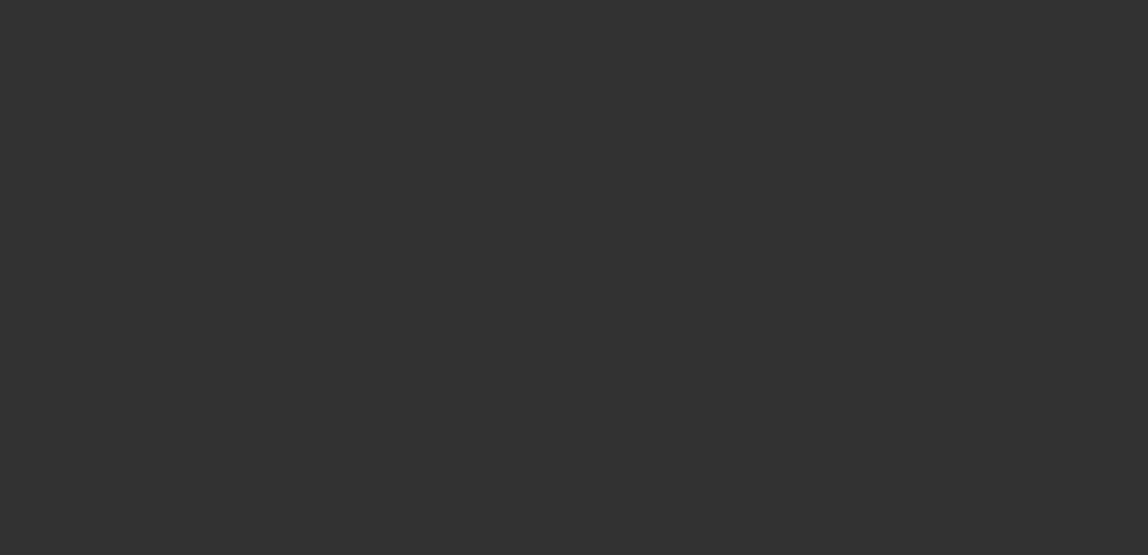
select select "0"
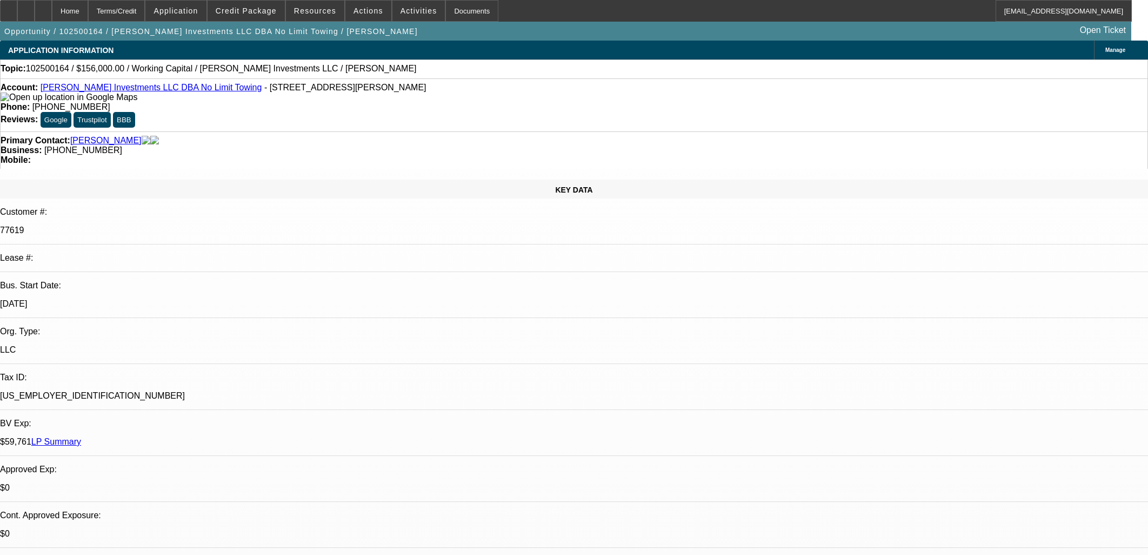
select select "1"
select select "2"
select select "6"
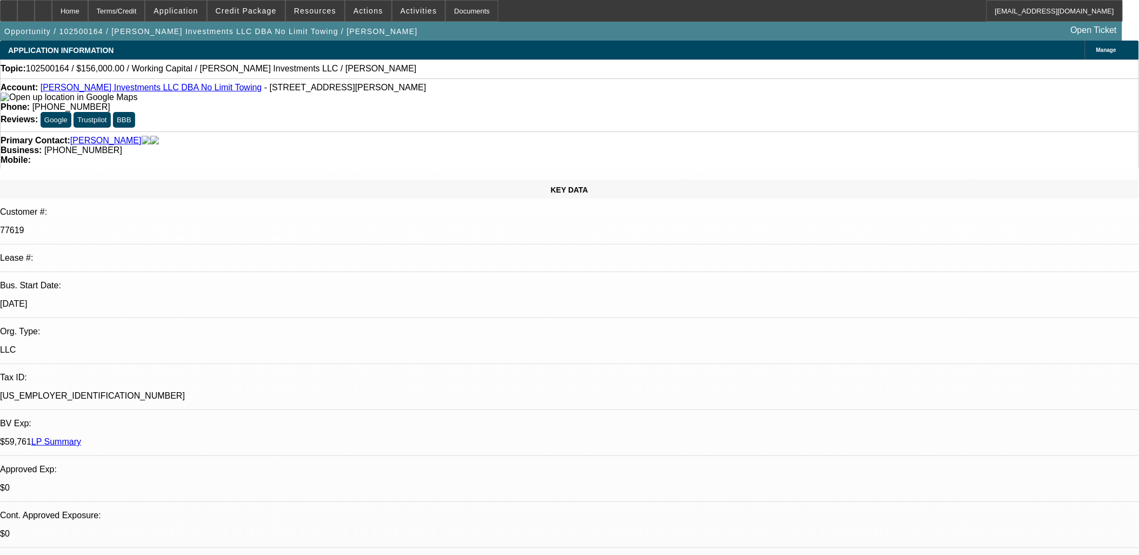
click at [186, 89] on link "Sartain Investments LLC DBA No Limit Towing" at bounding box center [152, 87] width 222 height 9
click at [863, 127] on span "Reply All" at bounding box center [877, 129] width 29 height 8
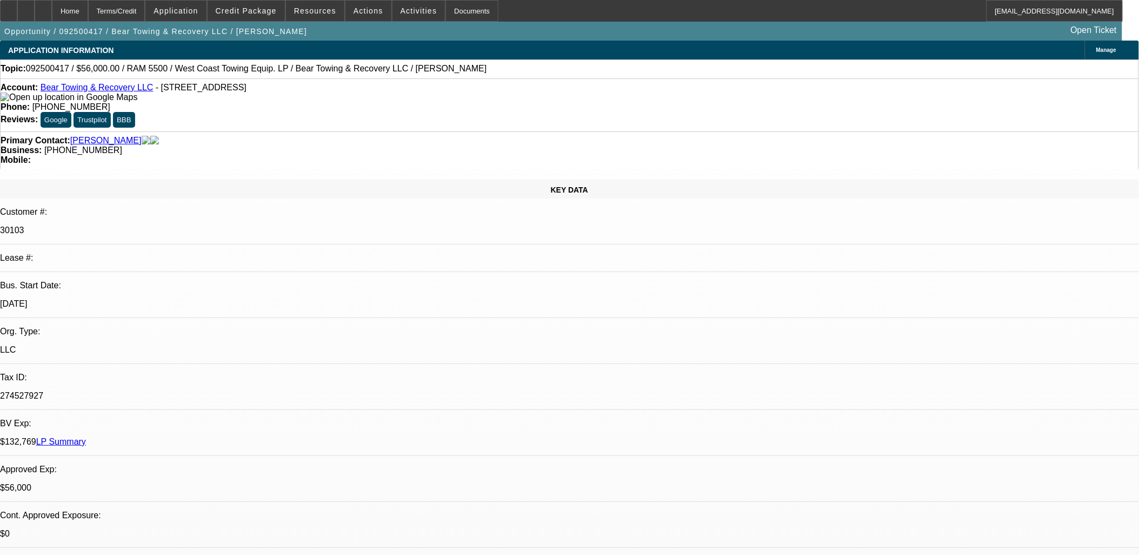
select select "0"
select select "2"
select select "0.1"
select select "4"
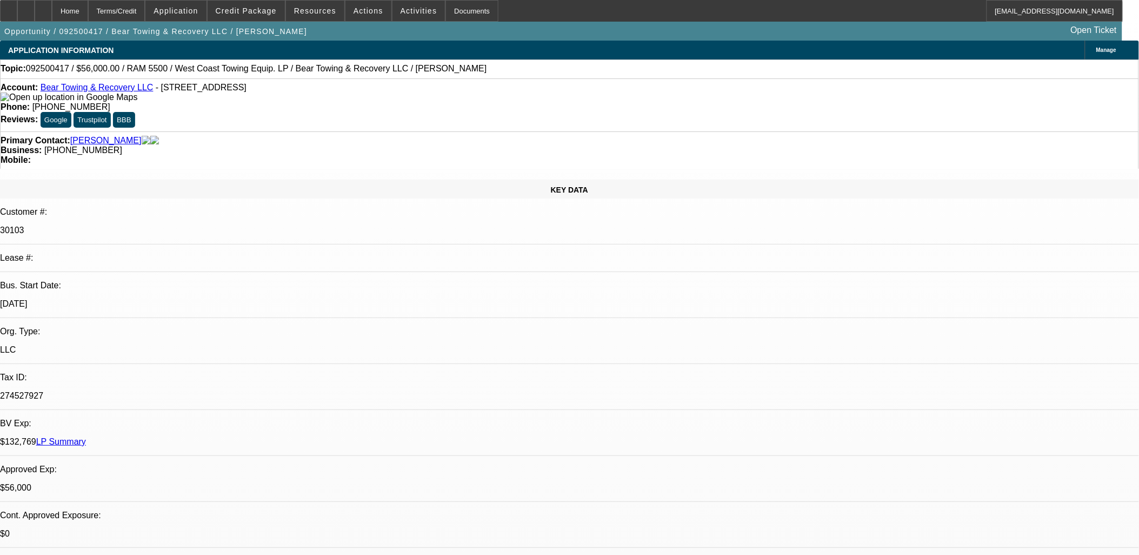
select select "0"
select select "2"
select select "0.1"
select select "4"
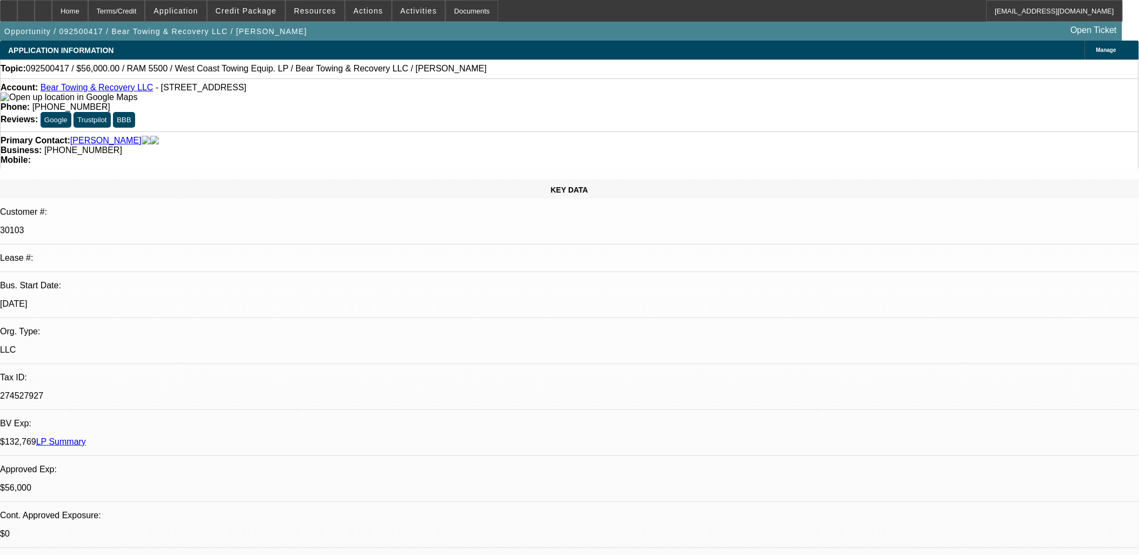
select select "0"
select select "2"
select select "0.1"
select select "4"
select select "0"
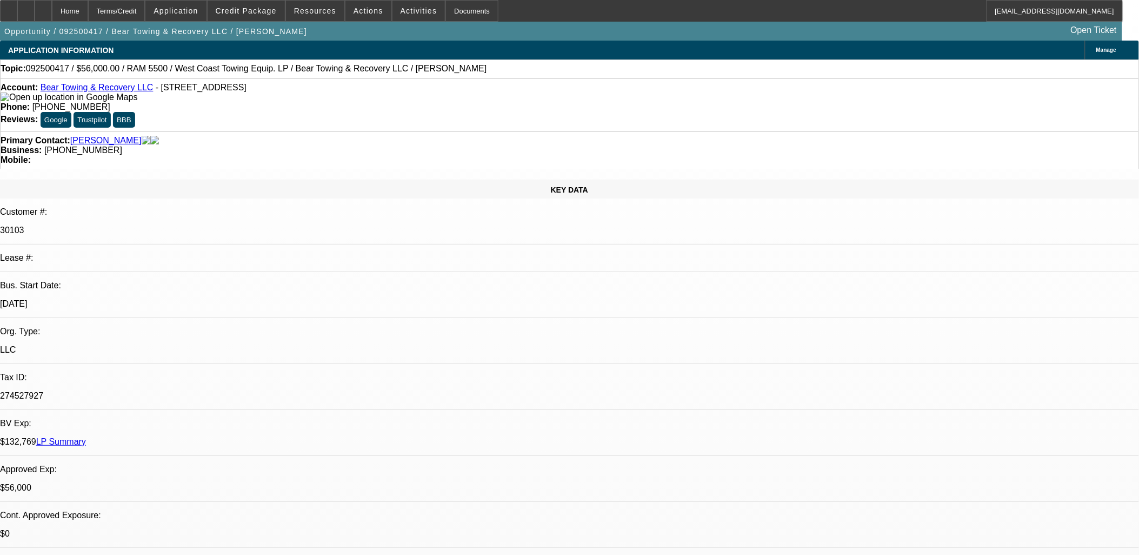
select select "0"
select select "3"
select select "0.1"
select select "4"
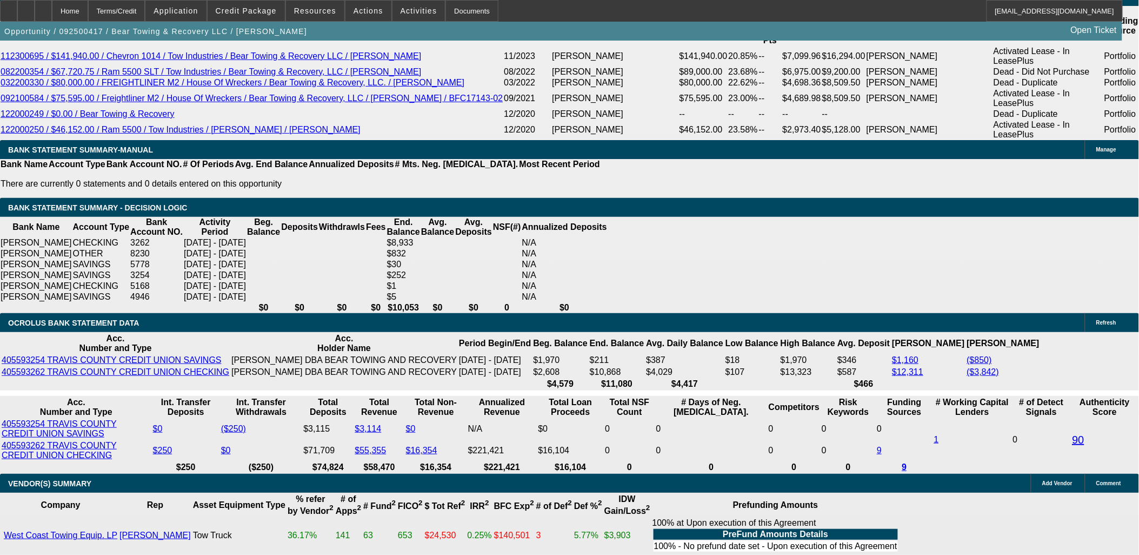
scroll to position [120, 0]
drag, startPoint x: 110, startPoint y: 415, endPoint x: 76, endPoint y: 417, distance: 34.2
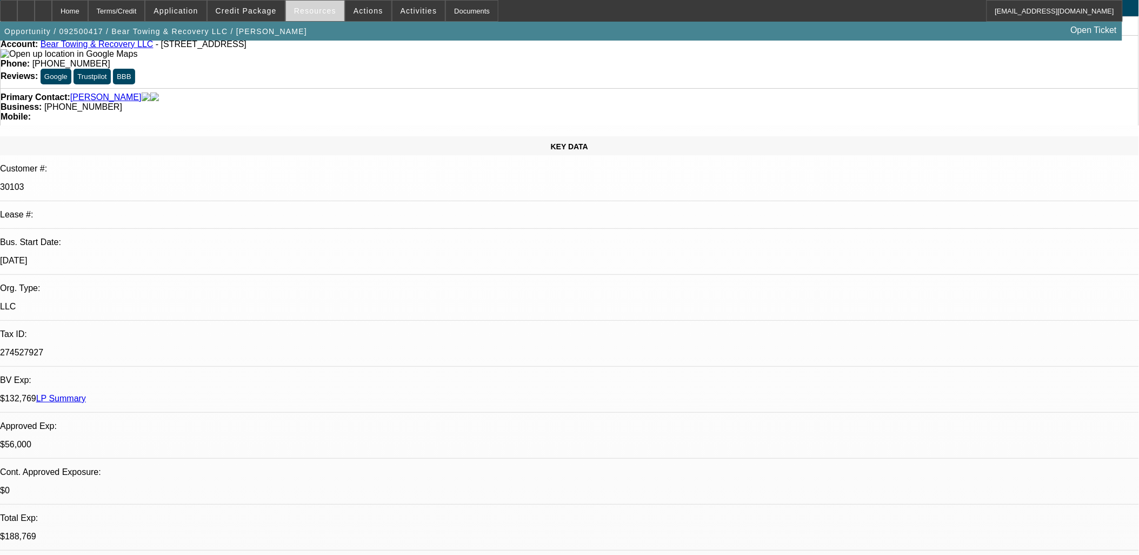
scroll to position [0, 0]
